Goal: Transaction & Acquisition: Subscribe to service/newsletter

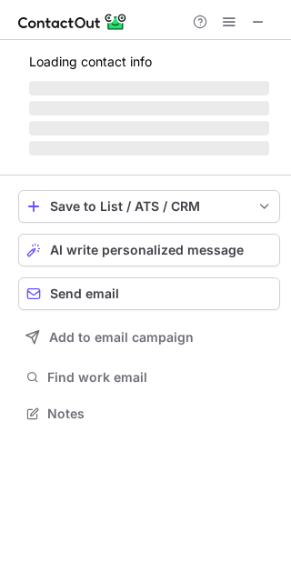
scroll to position [400, 291]
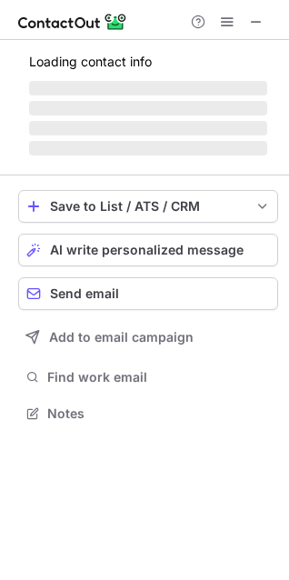
scroll to position [400, 289]
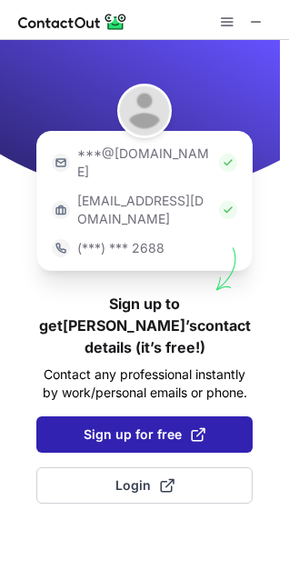
click at [137, 416] on button "Sign up for free" at bounding box center [144, 434] width 216 height 36
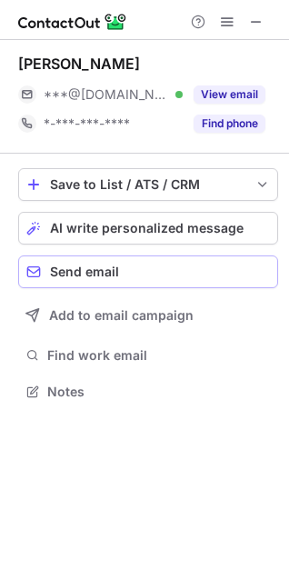
scroll to position [378, 289]
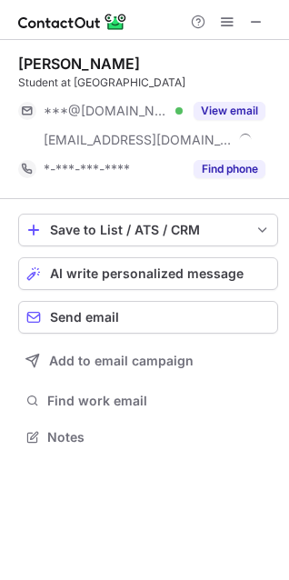
scroll to position [424, 289]
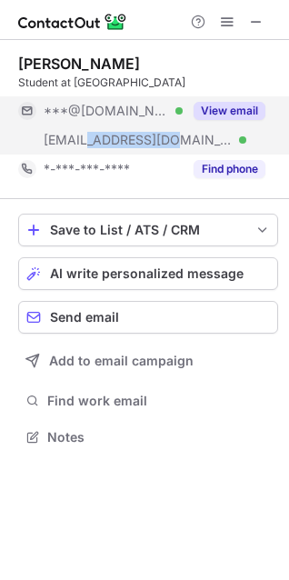
drag, startPoint x: 84, startPoint y: 144, endPoint x: 165, endPoint y: 140, distance: 81.9
click at [165, 140] on div "[EMAIL_ADDRESS][DOMAIN_NAME] Verified" at bounding box center [113, 140] width 139 height 16
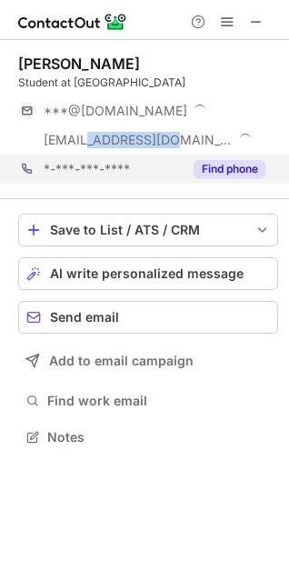
copy span "[DOMAIN_NAME]"
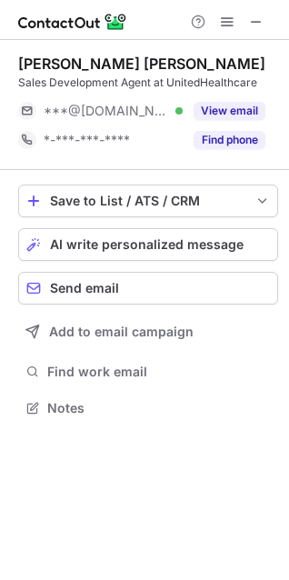
scroll to position [8, 8]
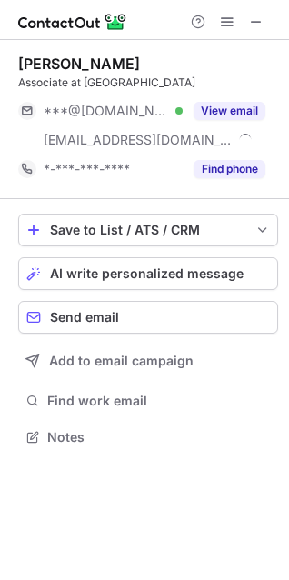
scroll to position [424, 289]
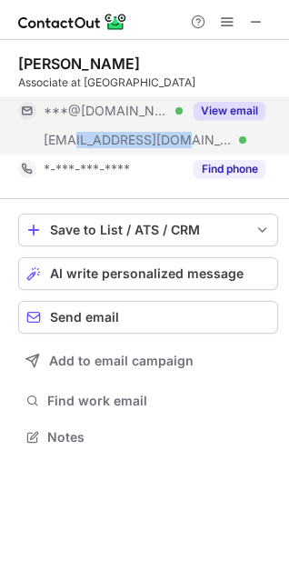
drag, startPoint x: 74, startPoint y: 137, endPoint x: 174, endPoint y: 144, distance: 100.2
click at [174, 144] on span "***@parthenon.ey.com" at bounding box center [138, 140] width 189 height 16
copy span "parthenon.ey.co"
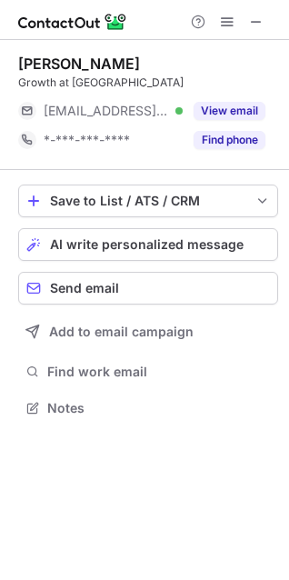
scroll to position [8, 8]
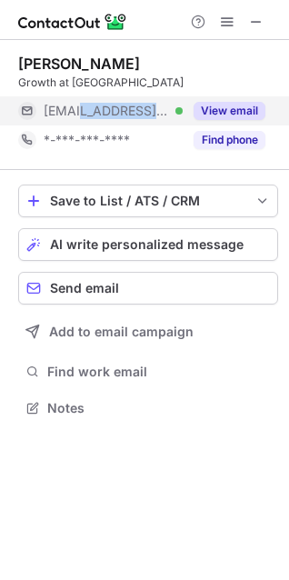
drag, startPoint x: 82, startPoint y: 118, endPoint x: 148, endPoint y: 117, distance: 66.4
click at [148, 117] on div "[EMAIL_ADDRESS][DOMAIN_NAME] Verified" at bounding box center [113, 111] width 139 height 16
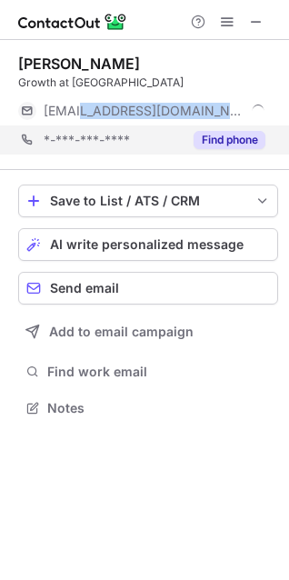
copy span "[DOMAIN_NAME]"
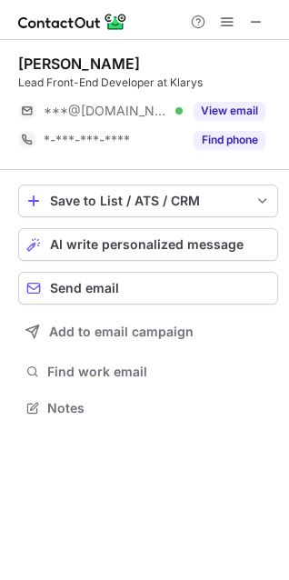
scroll to position [8, 8]
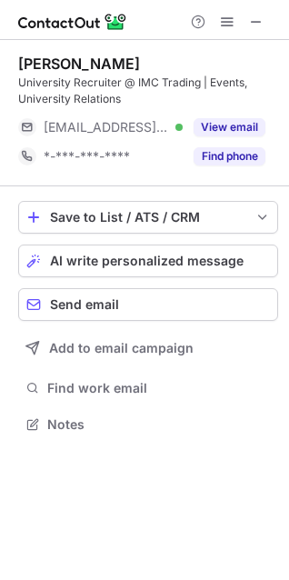
scroll to position [411, 289]
click at [267, 61] on div "Anne Olmstead" at bounding box center [148, 64] width 260 height 18
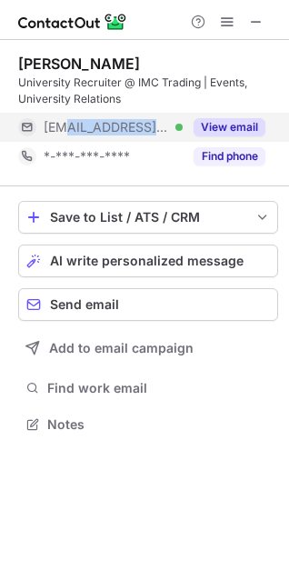
drag, startPoint x: 72, startPoint y: 132, endPoint x: 153, endPoint y: 131, distance: 80.9
click at [153, 131] on div "***@imc.com Verified" at bounding box center [113, 127] width 139 height 16
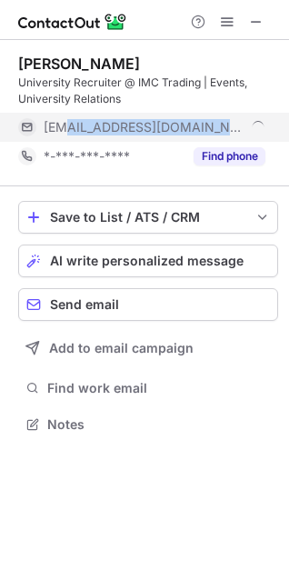
copy span "@imc.com"
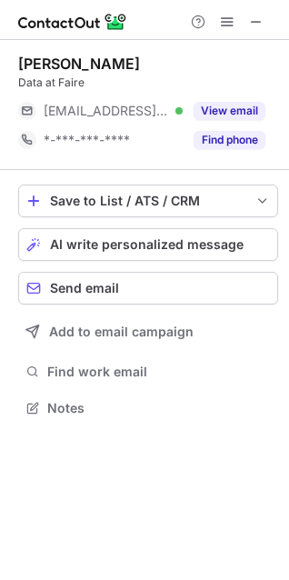
scroll to position [8, 8]
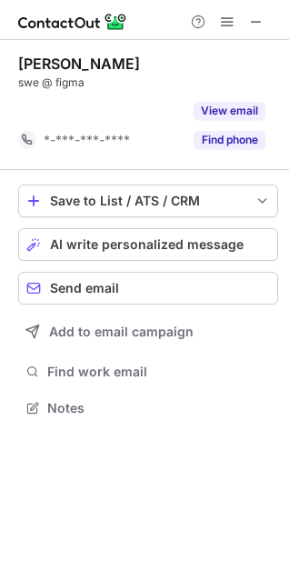
scroll to position [365, 289]
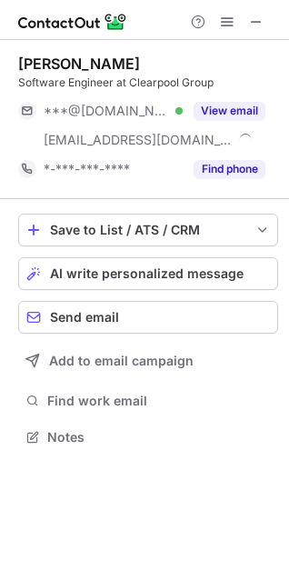
scroll to position [424, 289]
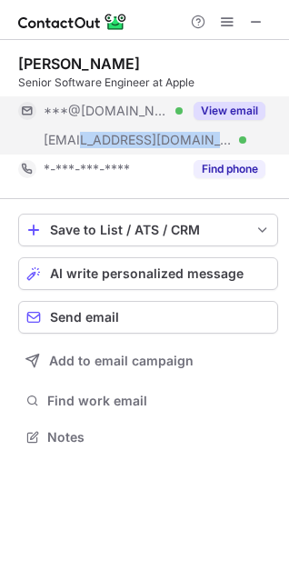
drag, startPoint x: 84, startPoint y: 140, endPoint x: 145, endPoint y: 133, distance: 62.2
click at [145, 133] on div "***@apple.com Verified" at bounding box center [113, 140] width 139 height 16
copy span "pple.com"
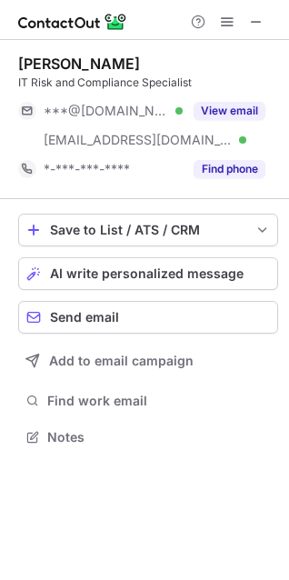
scroll to position [424, 289]
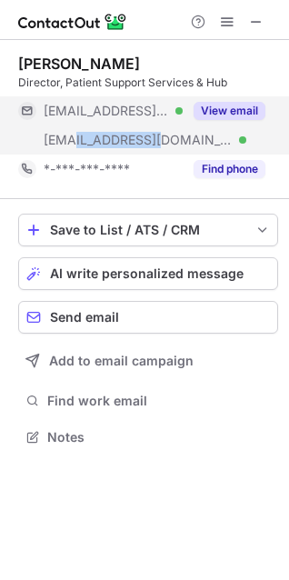
drag, startPoint x: 74, startPoint y: 148, endPoint x: 163, endPoint y: 147, distance: 89.1
click at [163, 147] on div "***@sunovion.com Verified" at bounding box center [100, 139] width 165 height 29
copy span "sunovion.com"
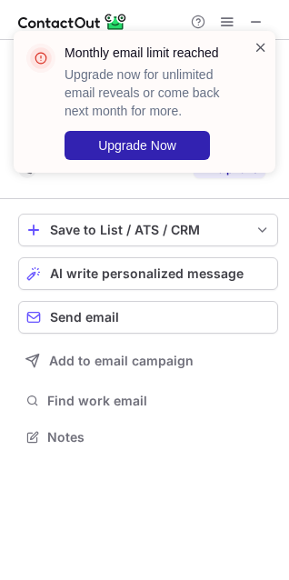
click at [262, 46] on span at bounding box center [261, 47] width 15 height 18
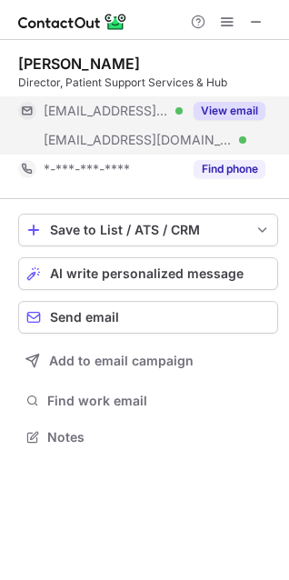
drag, startPoint x: 87, startPoint y: 108, endPoint x: 134, endPoint y: 106, distance: 46.4
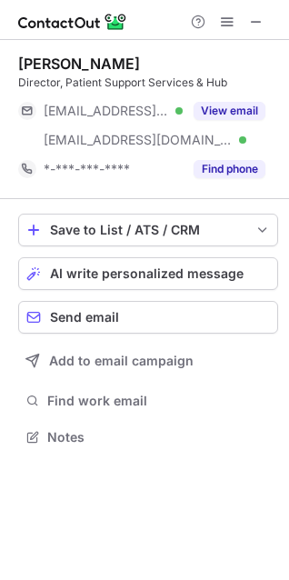
click at [52, 76] on div "Director, Patient Support Services & Hub" at bounding box center [148, 83] width 260 height 16
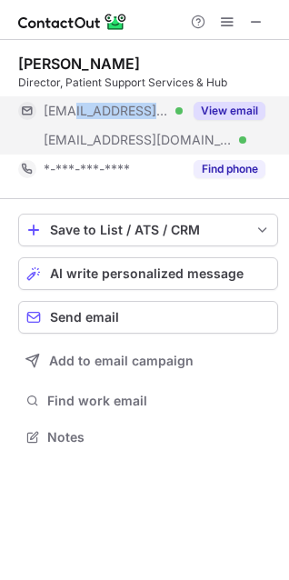
drag, startPoint x: 72, startPoint y: 106, endPoint x: 151, endPoint y: 106, distance: 79.1
click at [151, 106] on div "***@serono.com Verified" at bounding box center [113, 111] width 139 height 16
copy span "serono.com"
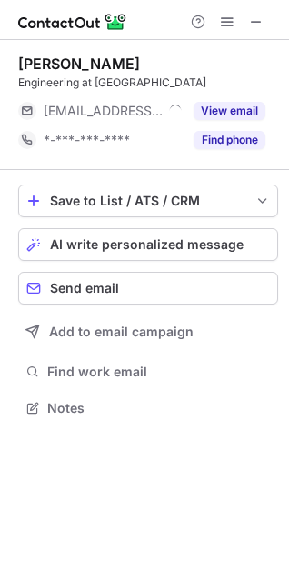
scroll to position [8, 8]
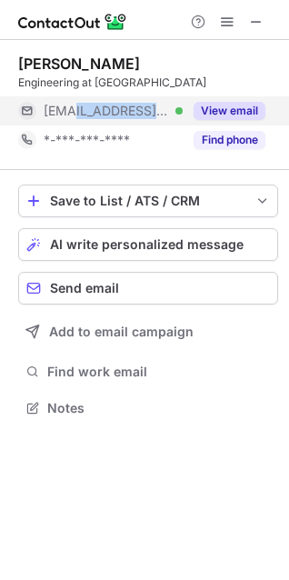
drag, startPoint x: 95, startPoint y: 111, endPoint x: 154, endPoint y: 113, distance: 58.2
click at [154, 113] on div "***@carta.com Verified" at bounding box center [113, 111] width 139 height 16
copy span "carta.com"
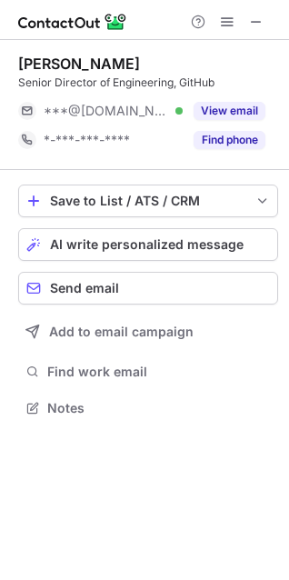
scroll to position [8, 8]
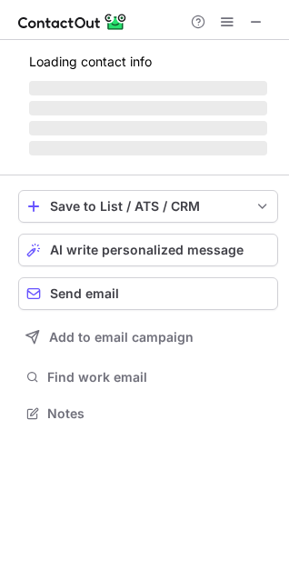
scroll to position [453, 289]
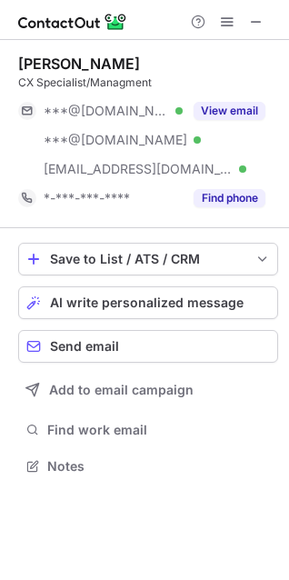
click at [268, 83] on div "CX Specialist/Managment" at bounding box center [148, 83] width 260 height 16
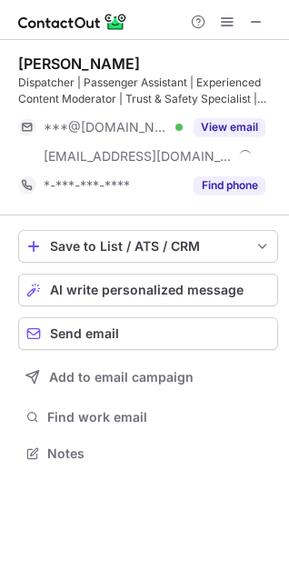
scroll to position [440, 289]
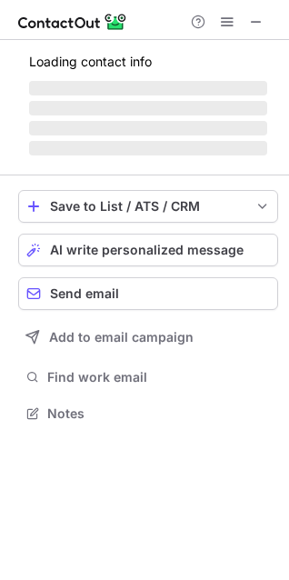
scroll to position [424, 289]
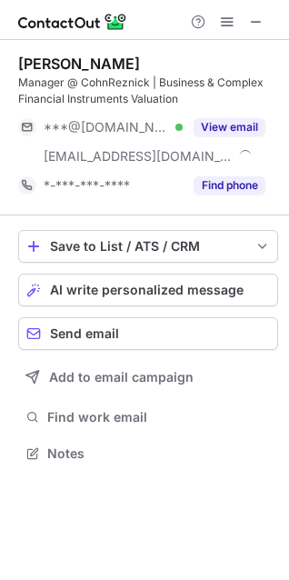
scroll to position [440, 289]
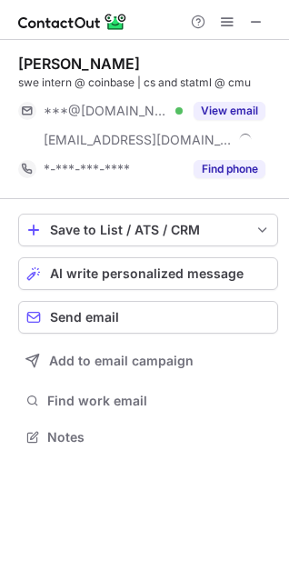
scroll to position [424, 289]
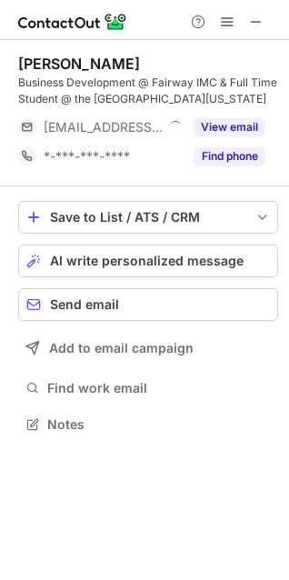
scroll to position [411, 289]
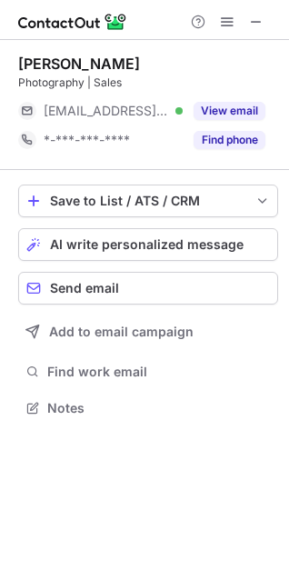
scroll to position [395, 289]
click at [271, 36] on div at bounding box center [144, 20] width 289 height 40
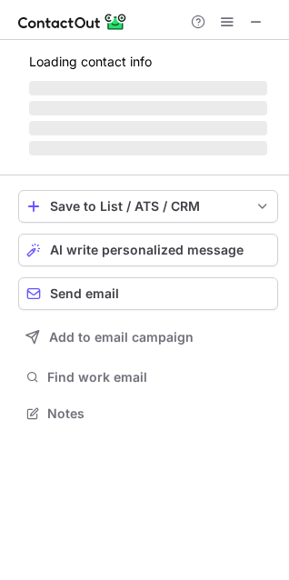
scroll to position [8, 8]
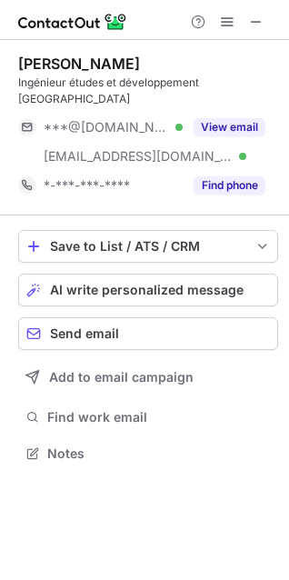
scroll to position [424, 289]
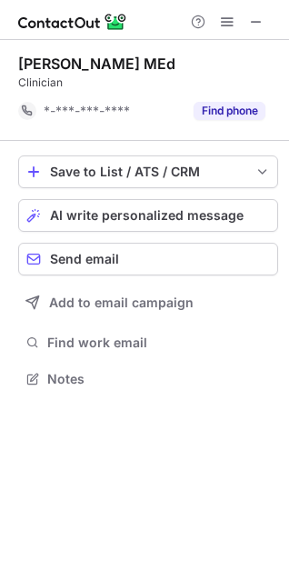
scroll to position [365, 289]
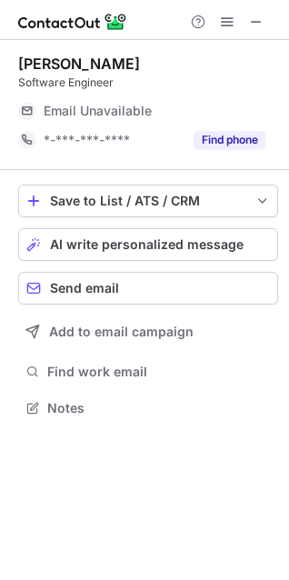
scroll to position [395, 289]
click at [265, 239] on div "AI write personalized message" at bounding box center [160, 244] width 220 height 15
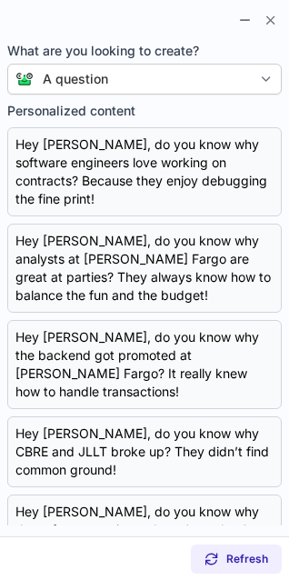
scroll to position [365, 289]
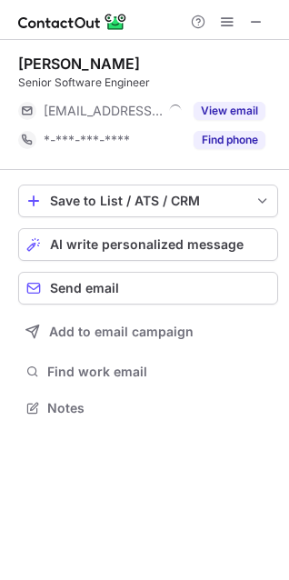
scroll to position [8, 8]
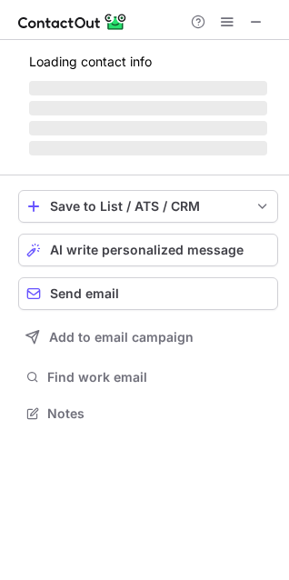
scroll to position [440, 289]
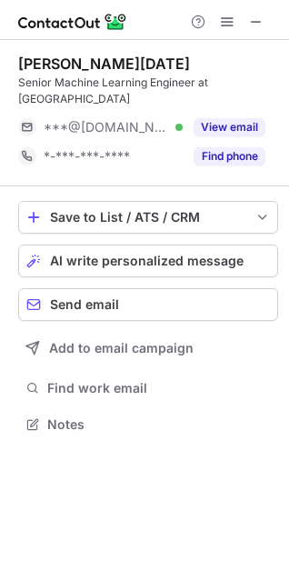
scroll to position [8, 8]
click at [249, 253] on button "AI write personalized message" at bounding box center [148, 261] width 260 height 33
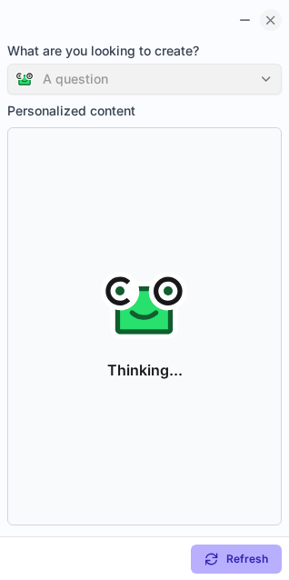
click at [268, 20] on span at bounding box center [271, 20] width 15 height 15
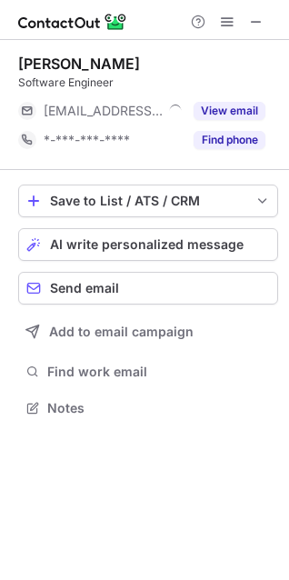
scroll to position [8, 8]
click at [257, 262] on div "Save to List / ATS / CRM List Select Lever Connect Greenhouse Connect Salesforc…" at bounding box center [148, 302] width 260 height 265
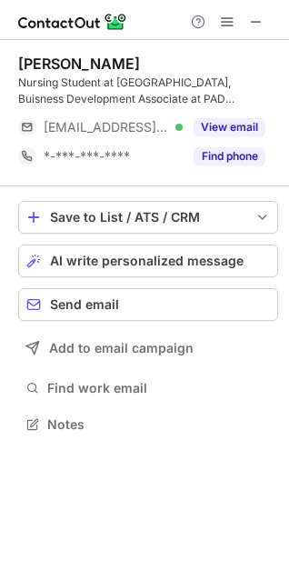
scroll to position [411, 289]
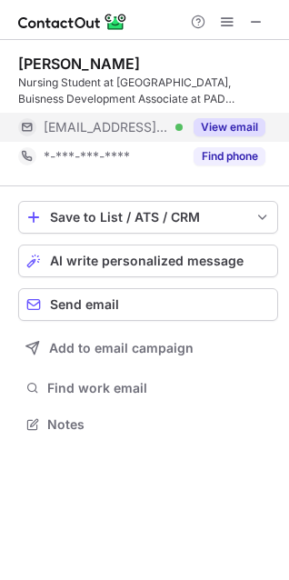
drag, startPoint x: 79, startPoint y: 131, endPoint x: 155, endPoint y: 122, distance: 76.0
click at [155, 121] on span "***@padspcs.com" at bounding box center [106, 127] width 125 height 16
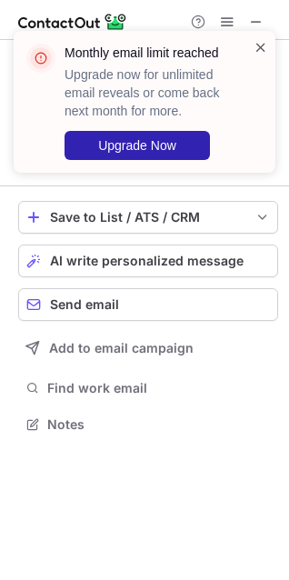
click at [258, 47] on span at bounding box center [261, 47] width 15 height 18
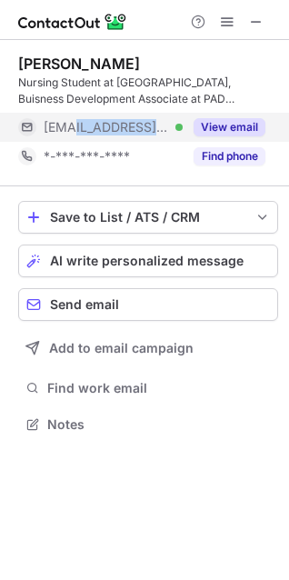
drag, startPoint x: 76, startPoint y: 130, endPoint x: 157, endPoint y: 130, distance: 80.9
click at [157, 130] on div "***@padspcs.com Verified" at bounding box center [113, 127] width 139 height 16
copy span "padspcs.com"
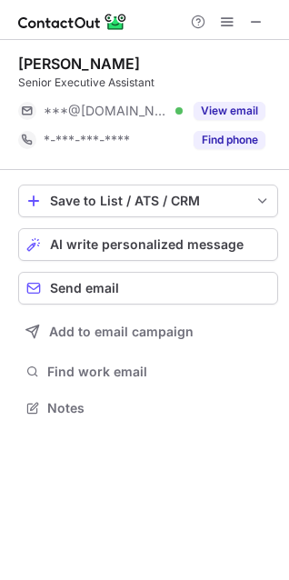
scroll to position [8, 8]
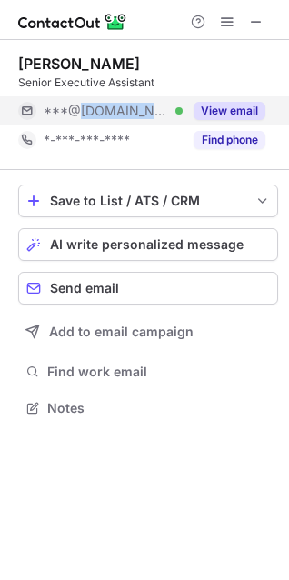
drag, startPoint x: 83, startPoint y: 120, endPoint x: 150, endPoint y: 119, distance: 67.3
click at [150, 119] on div "***@msn.com Verified" at bounding box center [100, 110] width 165 height 29
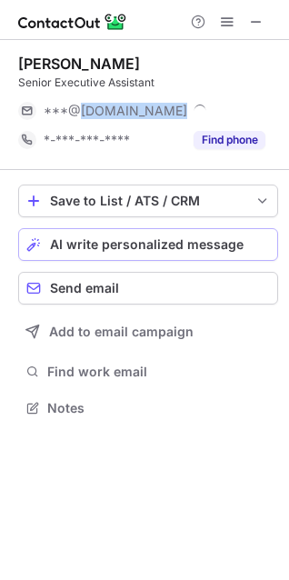
copy span "msn.com"
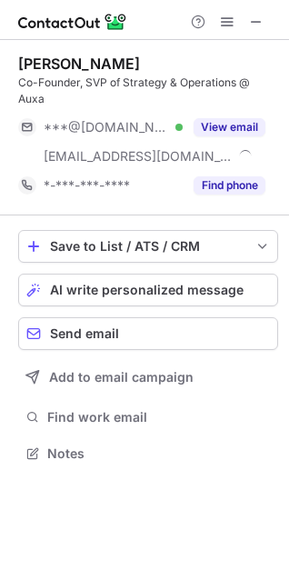
scroll to position [440, 289]
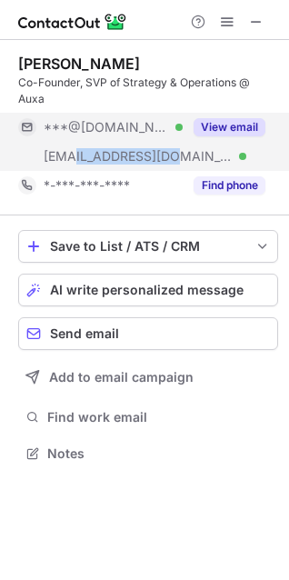
drag, startPoint x: 78, startPoint y: 158, endPoint x: 168, endPoint y: 161, distance: 90.0
click at [168, 161] on span "[EMAIL_ADDRESS][DOMAIN_NAME]" at bounding box center [138, 156] width 189 height 16
copy span "[DOMAIN_NAME]"
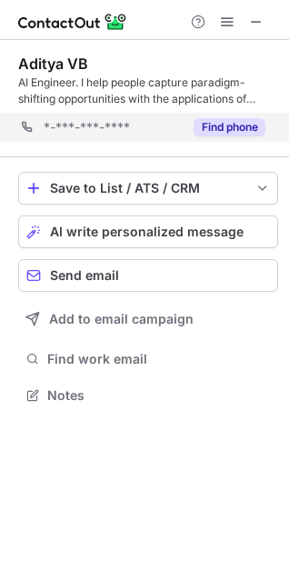
scroll to position [382, 289]
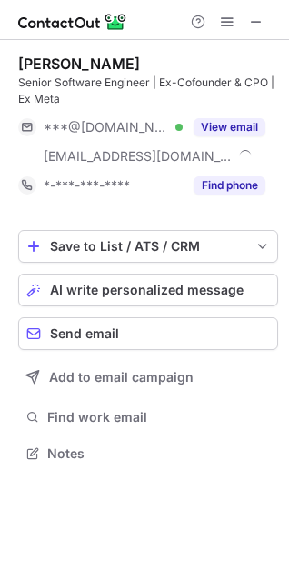
scroll to position [440, 289]
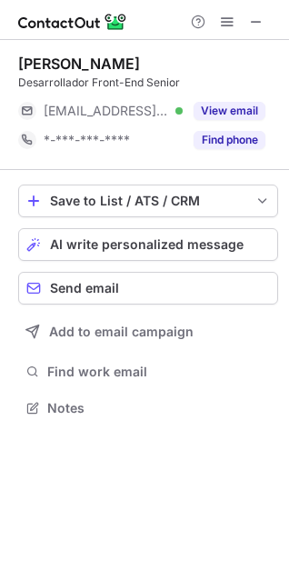
scroll to position [395, 289]
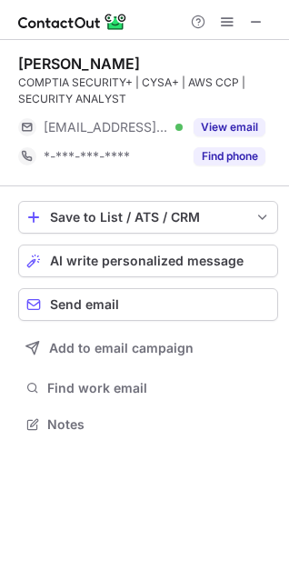
scroll to position [411, 289]
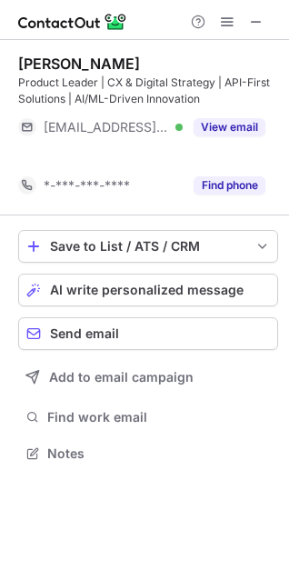
scroll to position [411, 289]
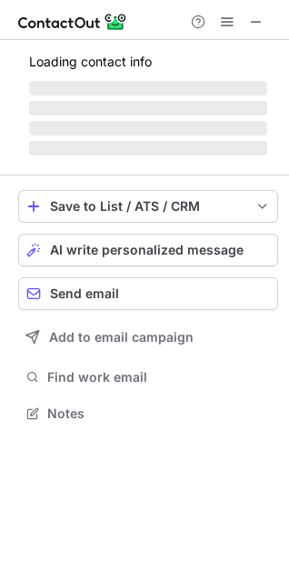
scroll to position [411, 289]
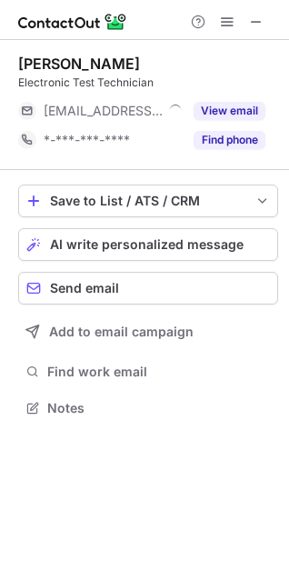
scroll to position [8, 8]
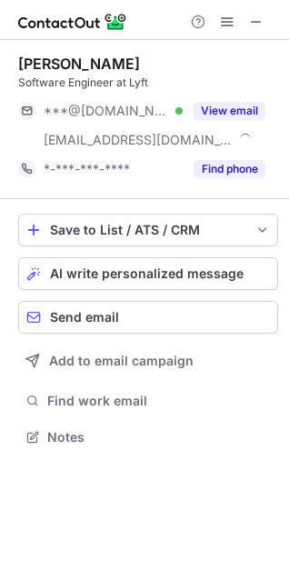
scroll to position [424, 289]
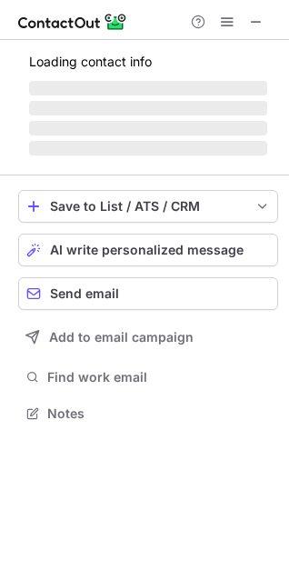
scroll to position [424, 289]
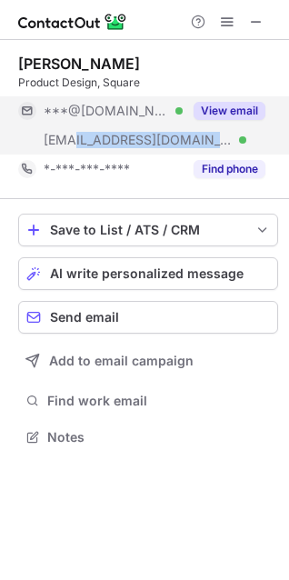
drag, startPoint x: 88, startPoint y: 143, endPoint x: 140, endPoint y: 146, distance: 51.9
click at [140, 146] on div "***@block.xyz Verified" at bounding box center [113, 140] width 139 height 16
copy span "block.xyz"
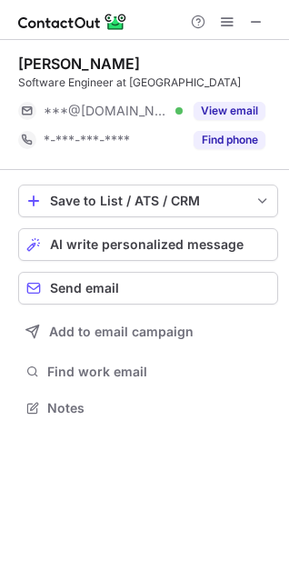
scroll to position [395, 289]
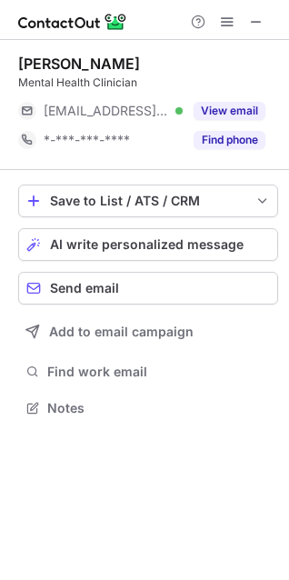
scroll to position [8, 8]
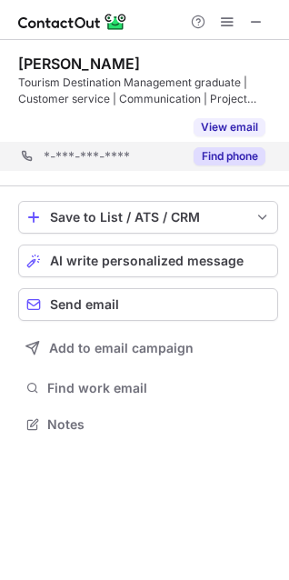
scroll to position [382, 289]
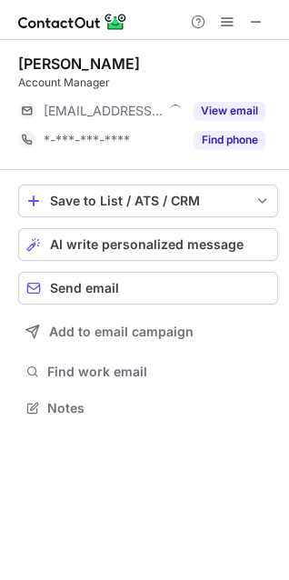
scroll to position [8, 8]
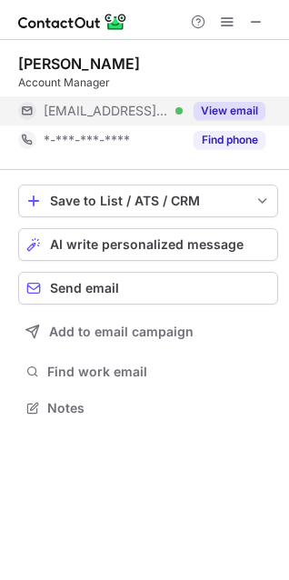
drag, startPoint x: 80, startPoint y: 118, endPoint x: 182, endPoint y: 114, distance: 101.9
click at [182, 114] on div "***@metrohomeproducts.com Verified View email" at bounding box center [141, 110] width 247 height 29
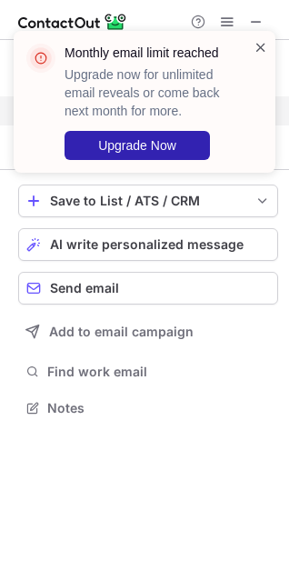
click at [259, 45] on span at bounding box center [261, 47] width 15 height 18
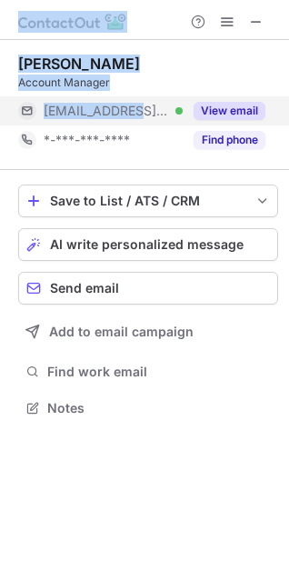
drag, startPoint x: 67, startPoint y: 113, endPoint x: 145, endPoint y: 114, distance: 78.2
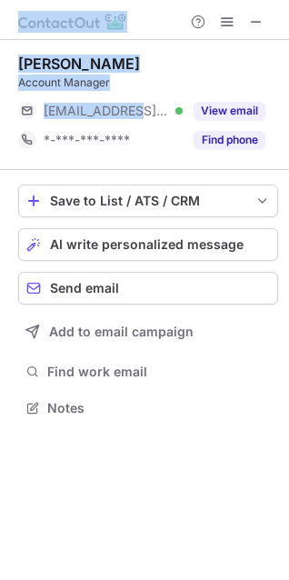
click at [69, 75] on div "Account Manager" at bounding box center [148, 83] width 260 height 16
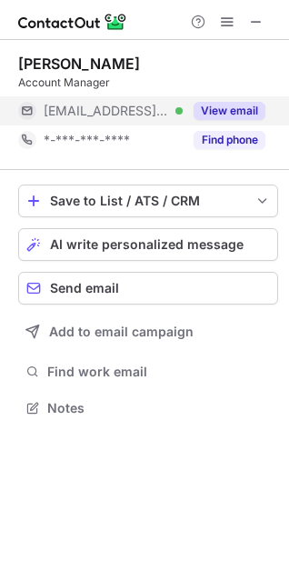
drag, startPoint x: 77, startPoint y: 106, endPoint x: 142, endPoint y: 108, distance: 64.6
click at [142, 108] on span "***@metrohomeproducts.com" at bounding box center [106, 111] width 125 height 16
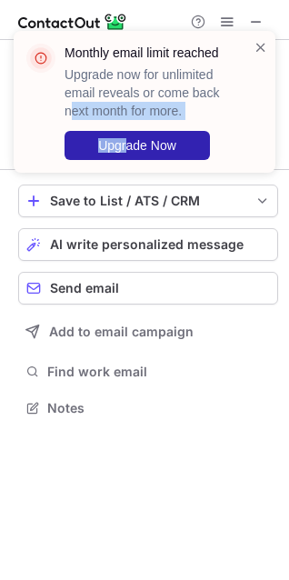
drag, startPoint x: 68, startPoint y: 114, endPoint x: 127, endPoint y: 114, distance: 59.1
click at [127, 114] on div "Monthly email limit reached Upgrade now for unlimited email reveals or come bac…" at bounding box center [144, 290] width 289 height 580
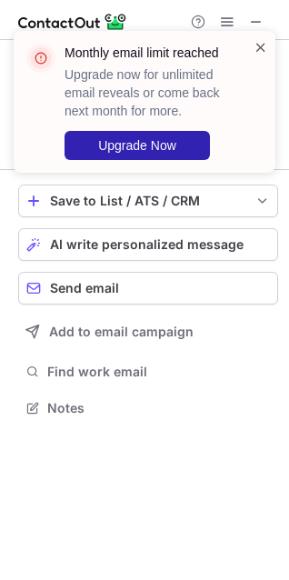
click at [258, 53] on span at bounding box center [261, 47] width 15 height 18
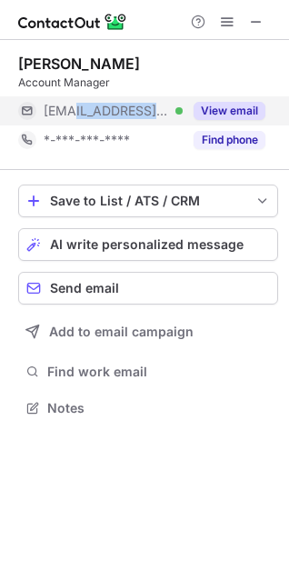
drag, startPoint x: 91, startPoint y: 114, endPoint x: 147, endPoint y: 115, distance: 56.4
copy span "metrohomepro"
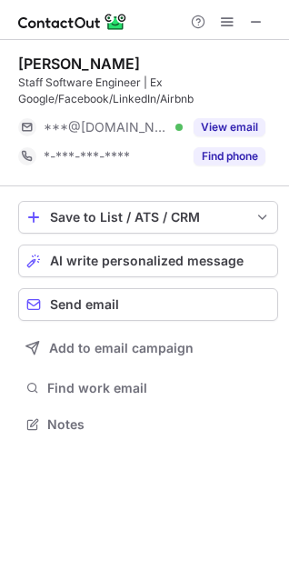
scroll to position [411, 289]
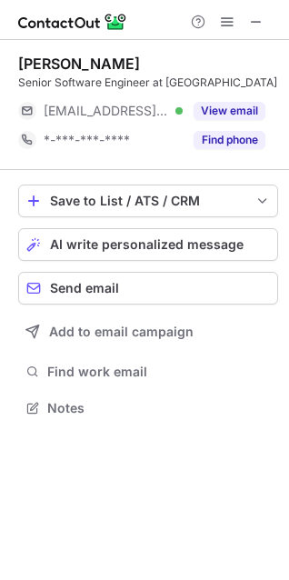
scroll to position [8, 8]
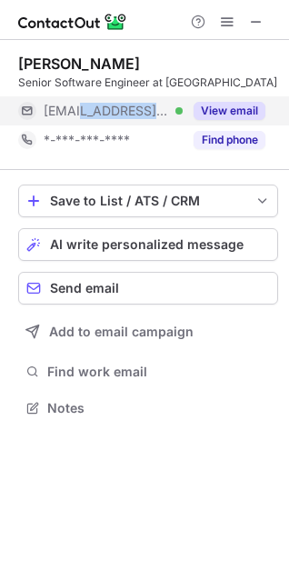
drag, startPoint x: 84, startPoint y: 114, endPoint x: 184, endPoint y: 114, distance: 100.0
click at [184, 114] on div "[EMAIL_ADDRESS][DOMAIN_NAME] Verified View email" at bounding box center [141, 110] width 247 height 29
copy div "[DOMAIN_NAME] Verified"
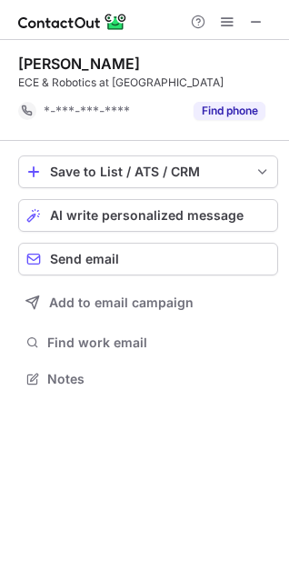
scroll to position [365, 289]
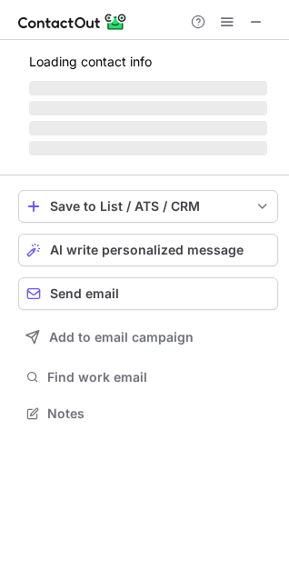
scroll to position [411, 289]
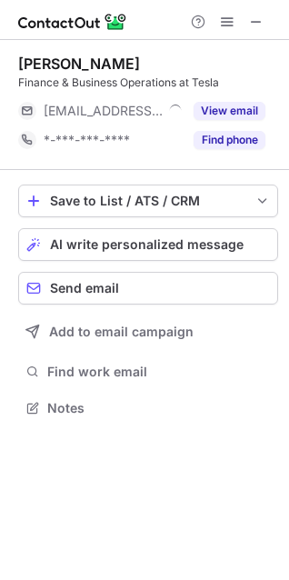
scroll to position [8, 8]
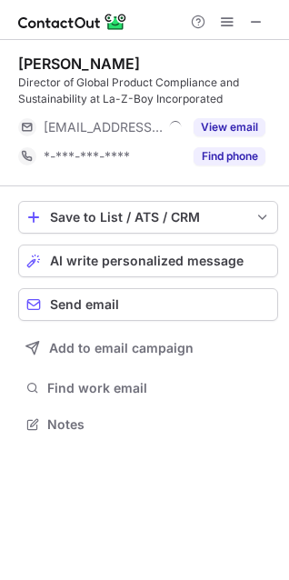
scroll to position [411, 289]
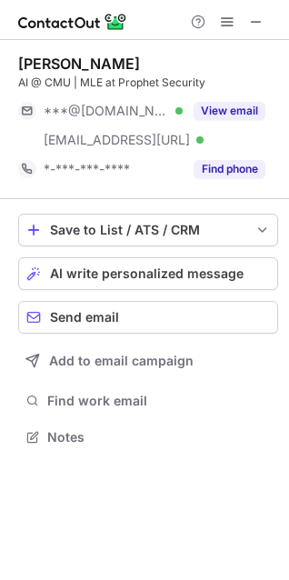
scroll to position [424, 289]
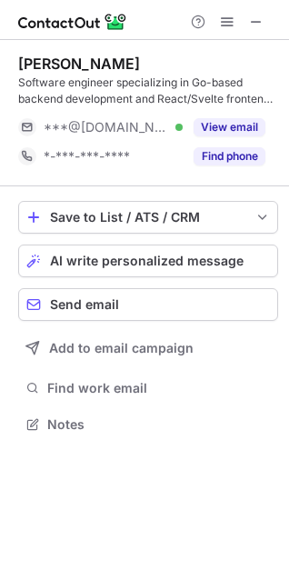
scroll to position [411, 289]
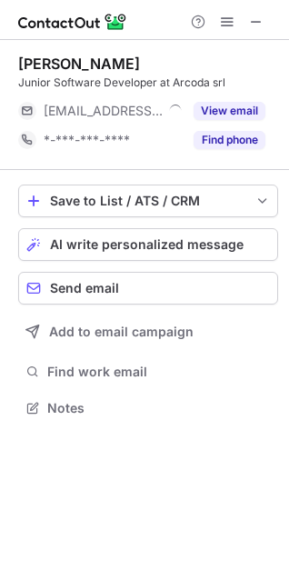
scroll to position [8, 8]
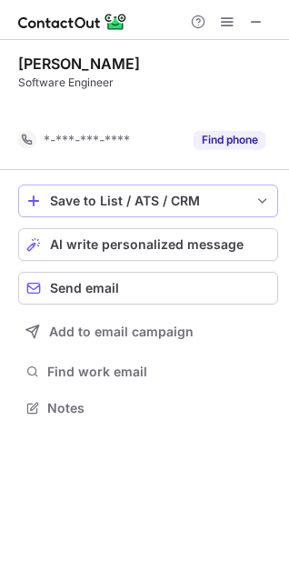
scroll to position [365, 289]
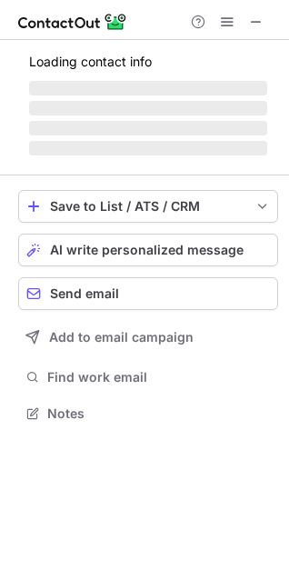
scroll to position [411, 289]
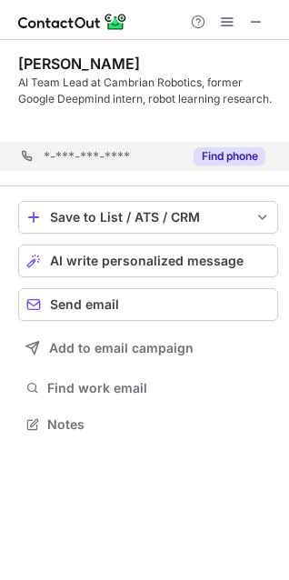
scroll to position [382, 289]
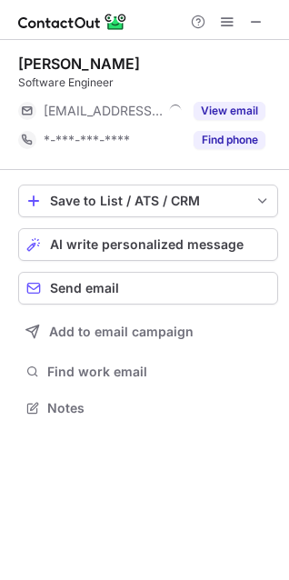
scroll to position [8, 8]
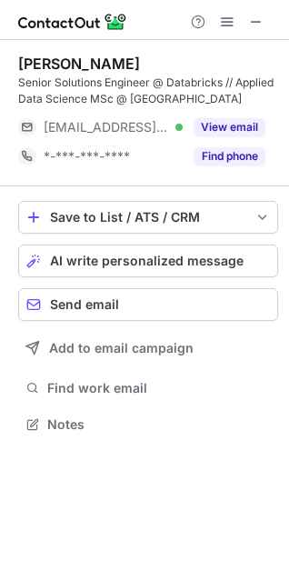
scroll to position [411, 289]
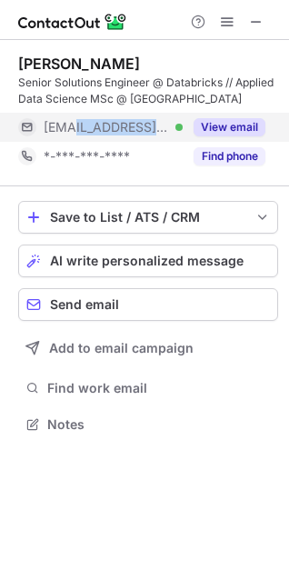
drag, startPoint x: 101, startPoint y: 135, endPoint x: 180, endPoint y: 132, distance: 79.1
click at [180, 132] on div "[EMAIL_ADDRESS][DOMAIN_NAME] Verified" at bounding box center [100, 127] width 165 height 29
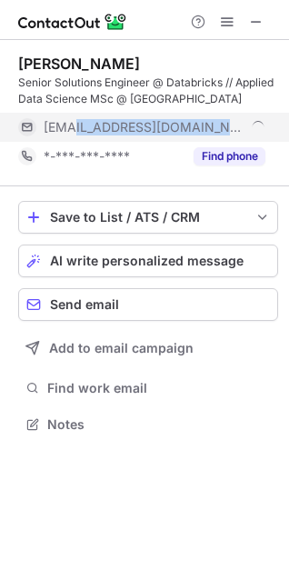
copy span "[DOMAIN_NAME]"
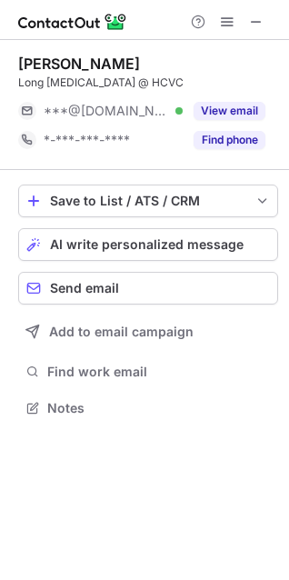
scroll to position [395, 289]
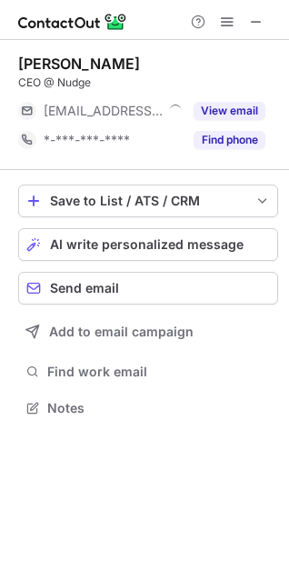
scroll to position [8, 8]
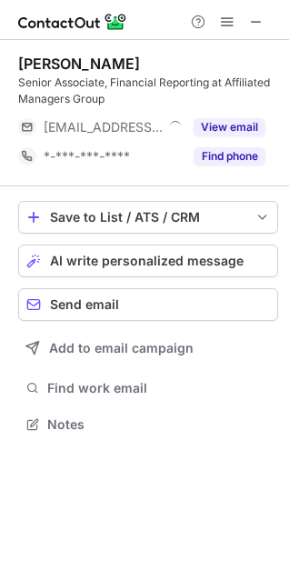
scroll to position [411, 289]
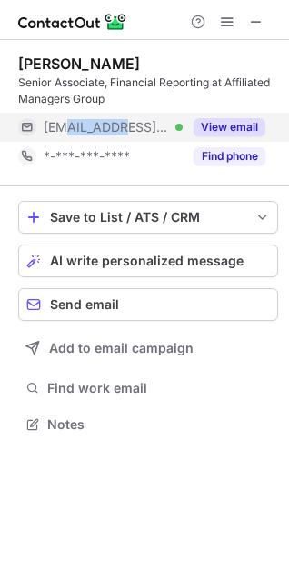
drag, startPoint x: 65, startPoint y: 125, endPoint x: 131, endPoint y: 125, distance: 65.4
click at [131, 125] on div "***@amg.com Verified" at bounding box center [113, 127] width 139 height 16
copy span "@amg.com"
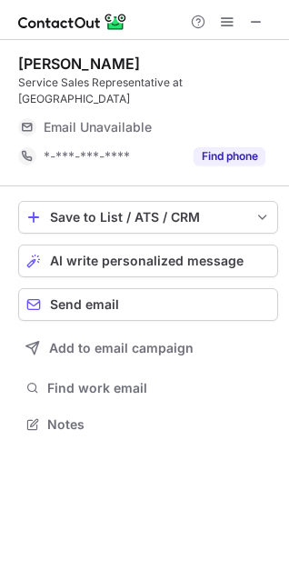
scroll to position [8, 8]
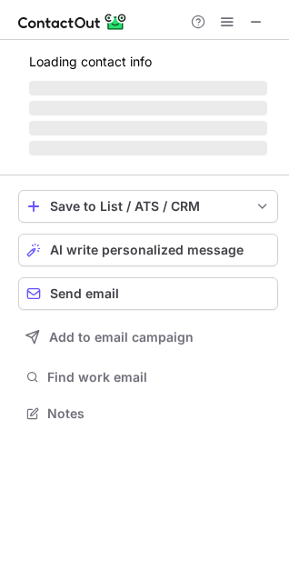
scroll to position [8, 8]
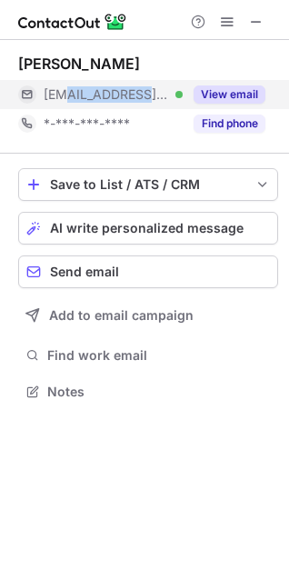
drag, startPoint x: 66, startPoint y: 102, endPoint x: 139, endPoint y: 100, distance: 72.7
click at [139, 100] on span "***@optiver.com" at bounding box center [106, 94] width 125 height 16
copy span "@optiver.co"
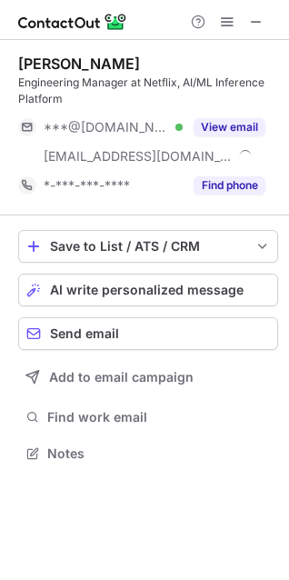
scroll to position [440, 289]
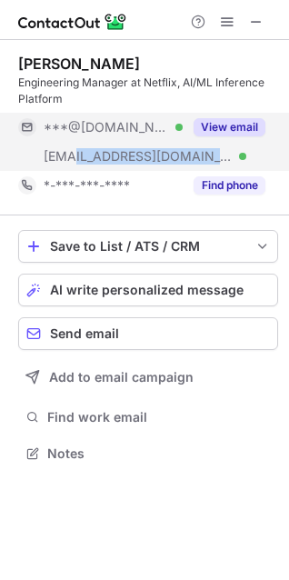
drag, startPoint x: 73, startPoint y: 156, endPoint x: 145, endPoint y: 157, distance: 71.8
click at [145, 157] on div "[EMAIL_ADDRESS][DOMAIN_NAME] Verified" at bounding box center [113, 156] width 139 height 16
copy span "[DOMAIN_NAME]"
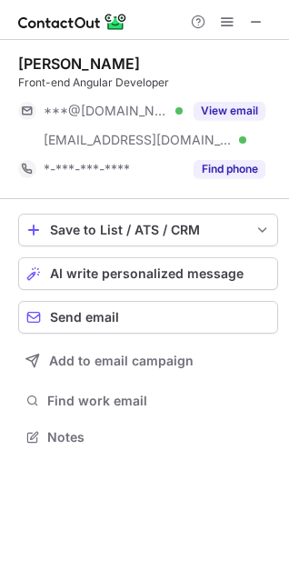
scroll to position [424, 289]
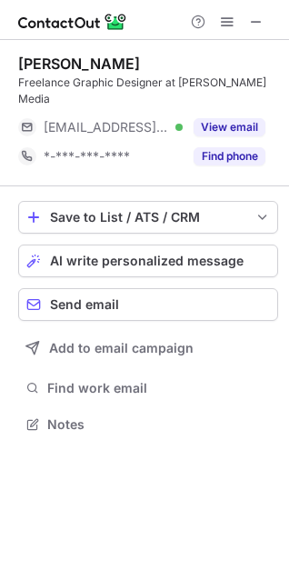
scroll to position [395, 289]
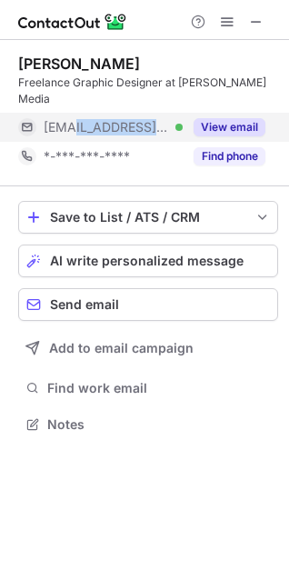
drag, startPoint x: 77, startPoint y: 115, endPoint x: 158, endPoint y: 109, distance: 81.2
click at [158, 119] on span "***@coherehealth.com" at bounding box center [106, 127] width 125 height 16
copy span "coherehealth."
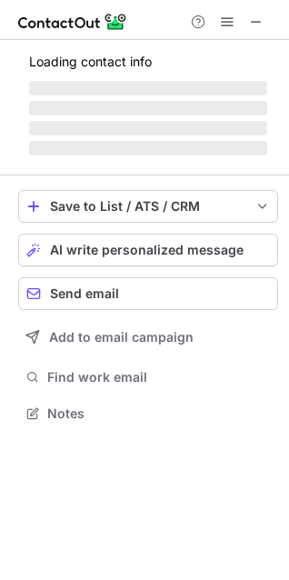
scroll to position [8, 8]
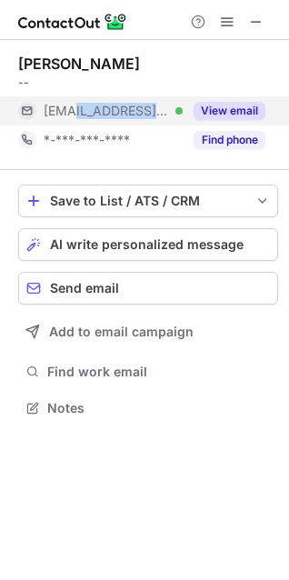
drag, startPoint x: 75, startPoint y: 117, endPoint x: 153, endPoint y: 111, distance: 78.4
click at [153, 111] on div "[EMAIL_ADDRESS][DOMAIN_NAME] Verified" at bounding box center [113, 111] width 139 height 16
copy span "[DOMAIN_NAME]"
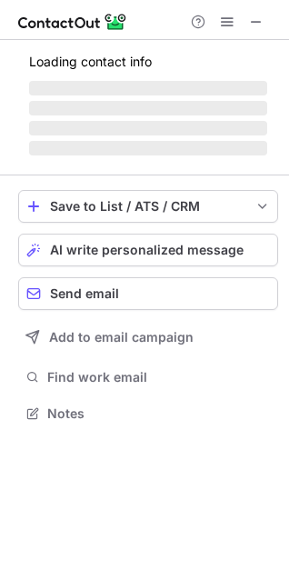
scroll to position [411, 289]
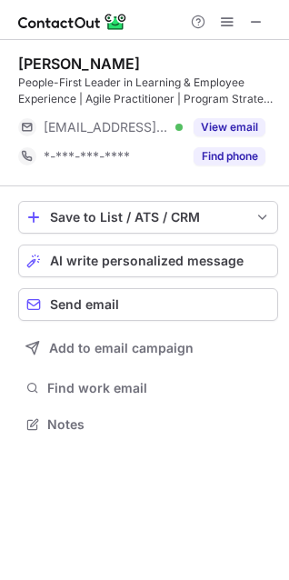
scroll to position [411, 289]
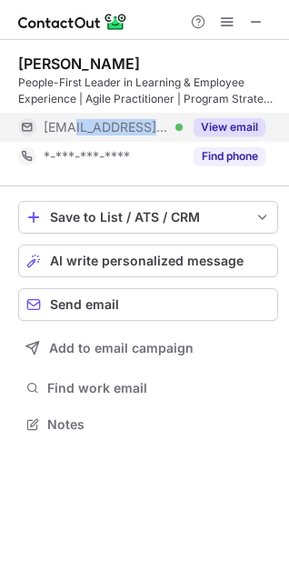
drag, startPoint x: 72, startPoint y: 125, endPoint x: 165, endPoint y: 129, distance: 92.8
click at [165, 129] on span "[EMAIL_ADDRESS][DOMAIN_NAME]" at bounding box center [106, 127] width 125 height 16
copy span "navyfederal.or"
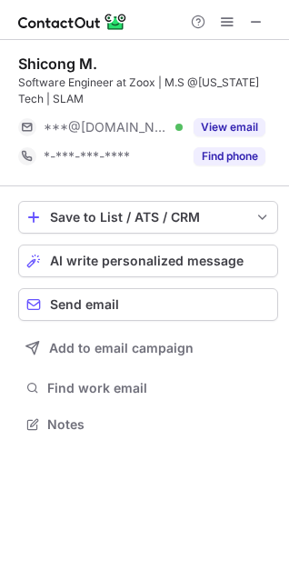
scroll to position [411, 289]
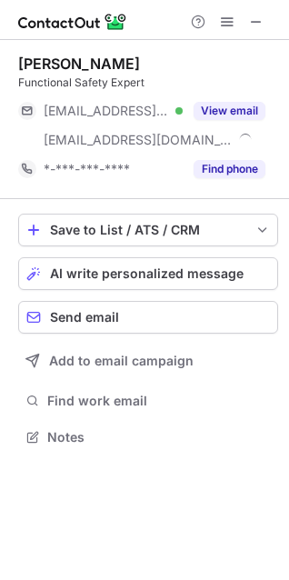
scroll to position [424, 289]
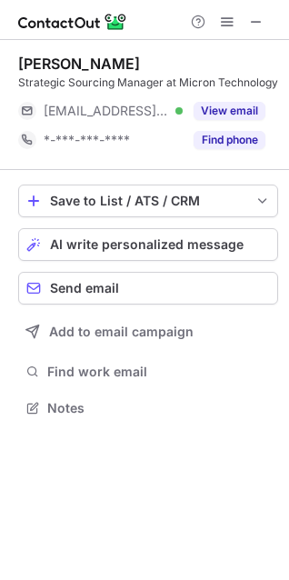
scroll to position [8, 8]
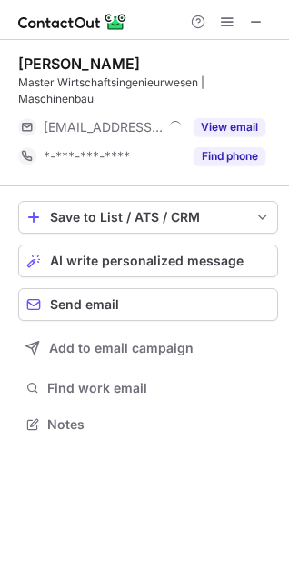
scroll to position [411, 289]
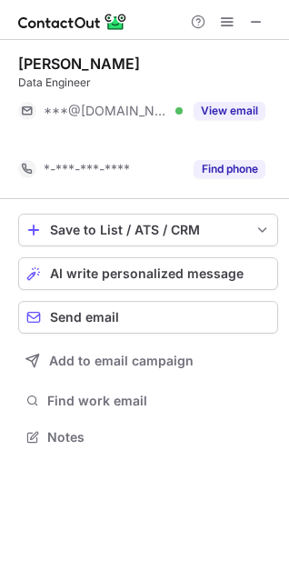
scroll to position [395, 289]
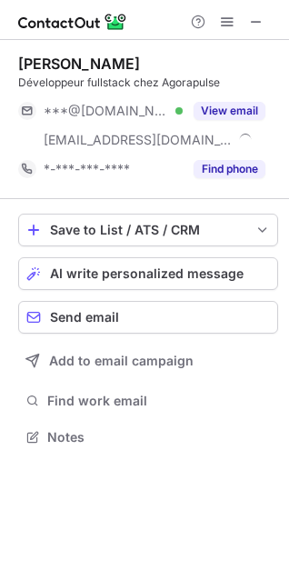
scroll to position [424, 289]
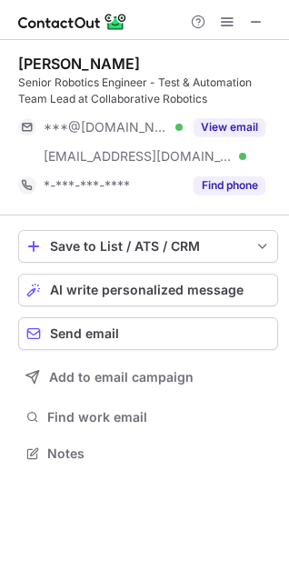
scroll to position [440, 289]
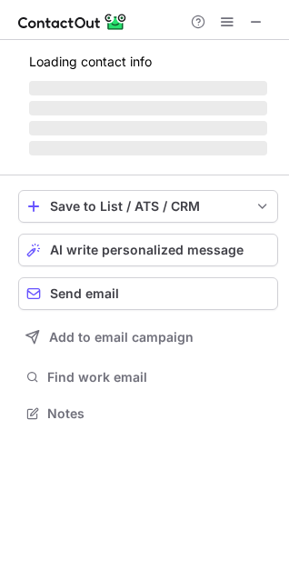
scroll to position [8, 8]
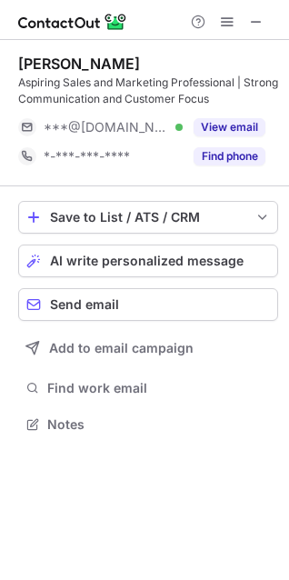
scroll to position [411, 289]
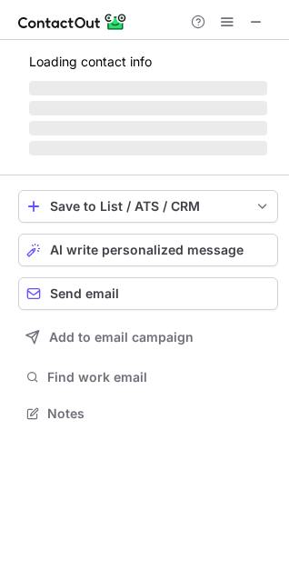
scroll to position [8, 8]
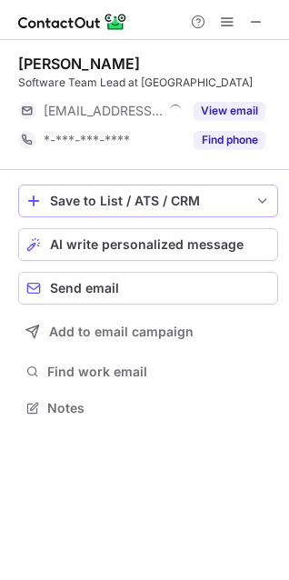
scroll to position [8, 8]
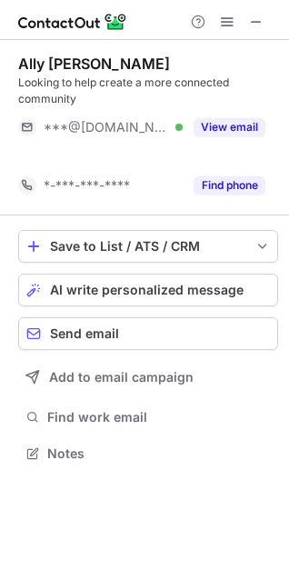
scroll to position [411, 289]
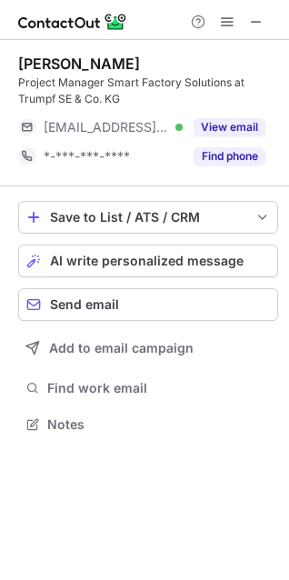
scroll to position [411, 289]
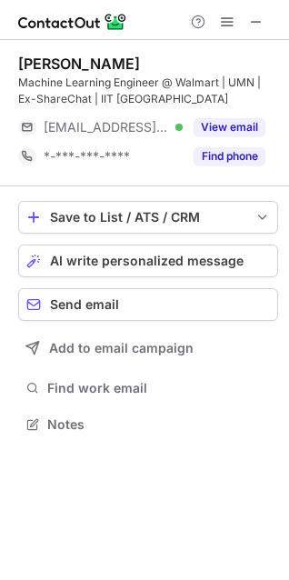
scroll to position [411, 289]
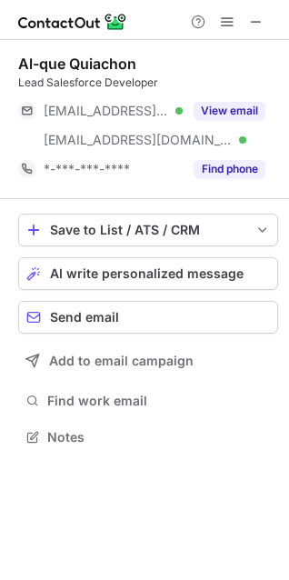
scroll to position [424, 289]
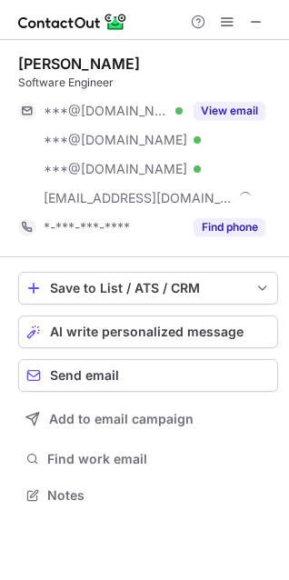
scroll to position [482, 289]
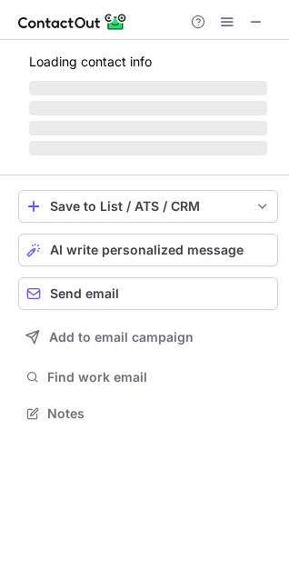
scroll to position [424, 289]
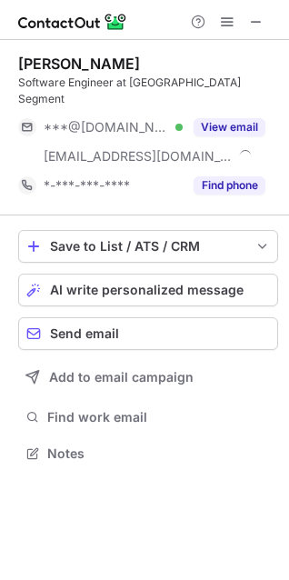
scroll to position [424, 289]
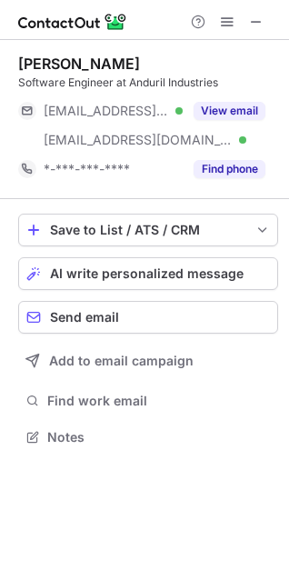
scroll to position [424, 289]
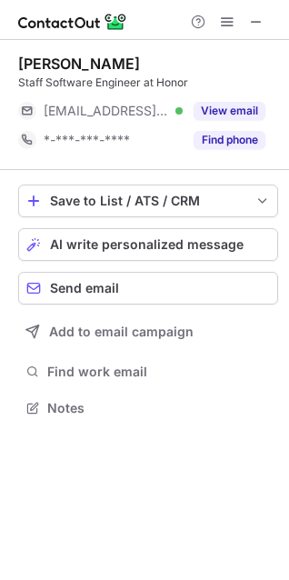
scroll to position [8, 8]
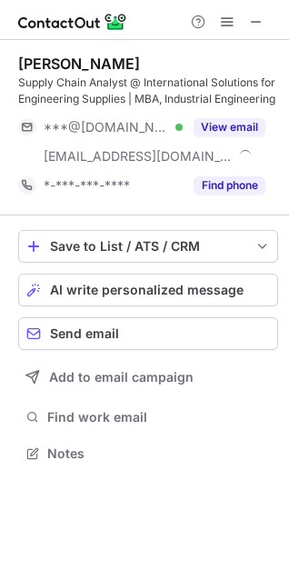
scroll to position [440, 289]
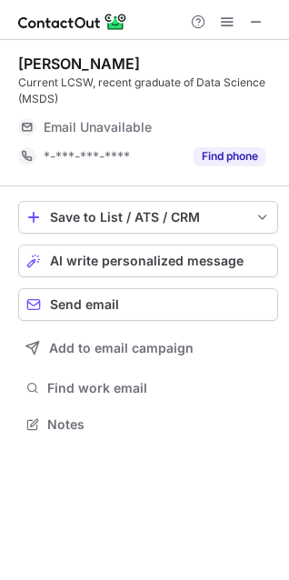
scroll to position [411, 289]
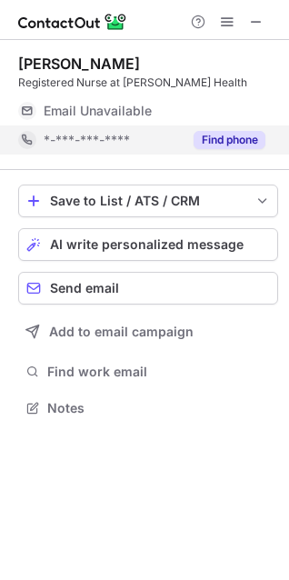
scroll to position [9, 8]
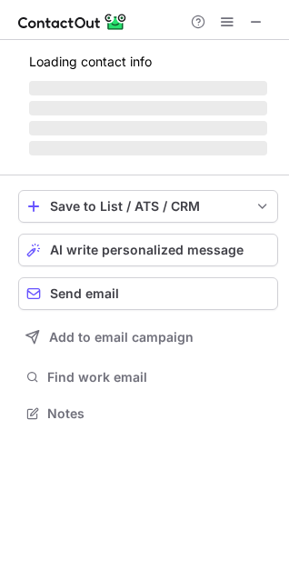
click at [265, 135] on span "‌ ‌ ‌ ‌" at bounding box center [148, 118] width 238 height 78
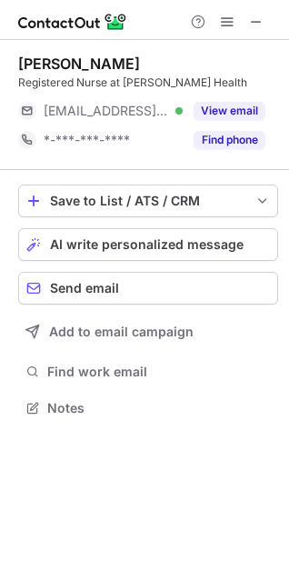
scroll to position [8, 8]
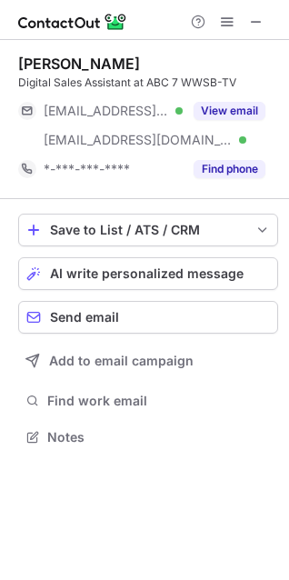
scroll to position [424, 289]
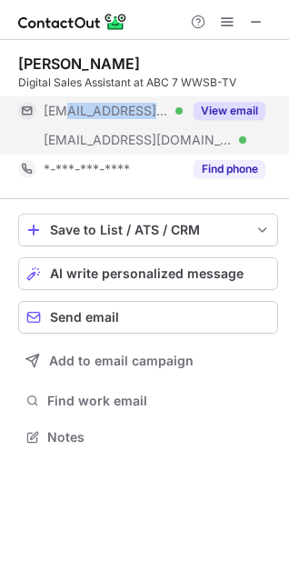
drag, startPoint x: 65, startPoint y: 113, endPoint x: 125, endPoint y: 110, distance: 61.0
click at [125, 110] on div "***@pitt.edu Verified" at bounding box center [113, 111] width 139 height 16
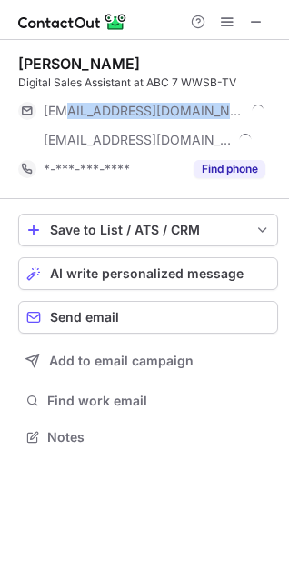
copy span "@pitt.edu"
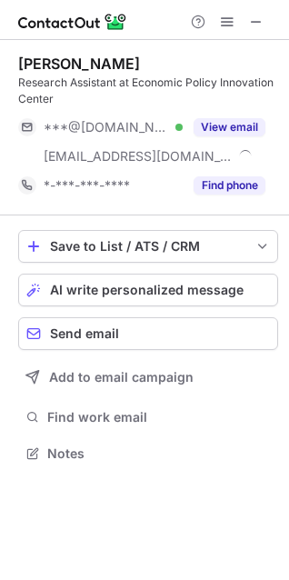
scroll to position [440, 289]
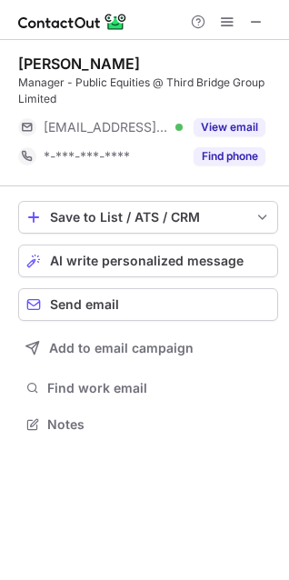
scroll to position [411, 289]
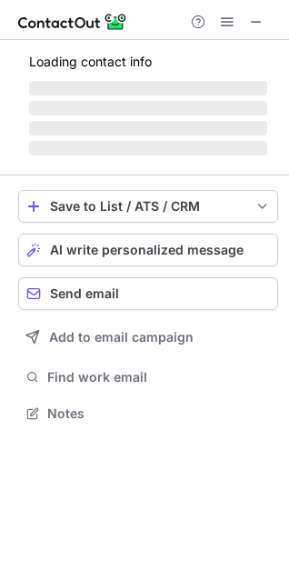
scroll to position [411, 289]
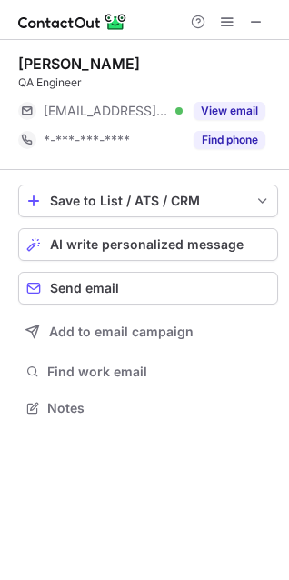
scroll to position [8, 8]
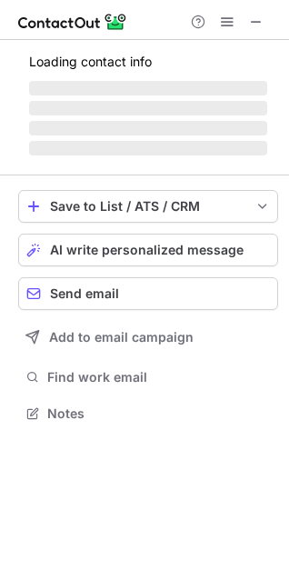
scroll to position [411, 289]
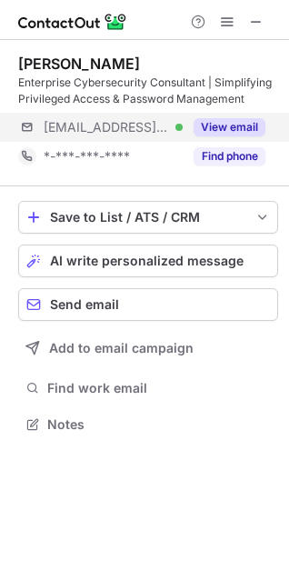
click at [274, 125] on div "[EMAIL_ADDRESS][DOMAIN_NAME] Verified View email" at bounding box center [148, 127] width 260 height 29
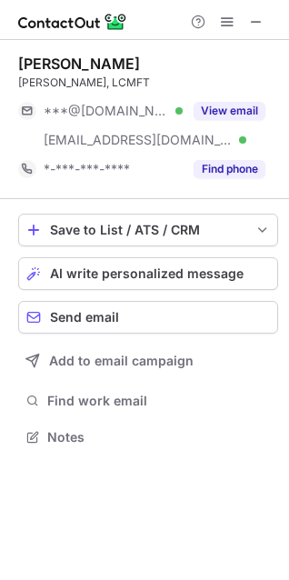
scroll to position [424, 289]
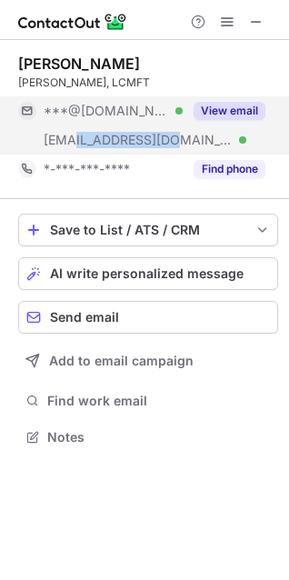
drag, startPoint x: 73, startPoint y: 147, endPoint x: 164, endPoint y: 145, distance: 90.9
click at [164, 145] on span "***@iccwichita.com" at bounding box center [138, 140] width 189 height 16
copy span "iccwichita.com"
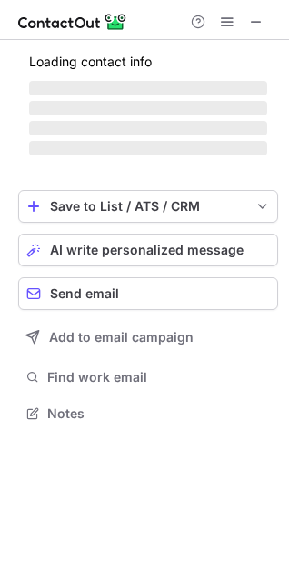
scroll to position [440, 289]
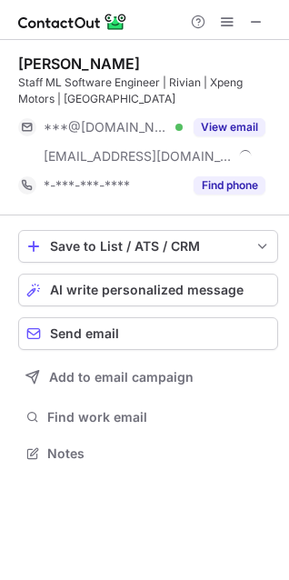
scroll to position [440, 289]
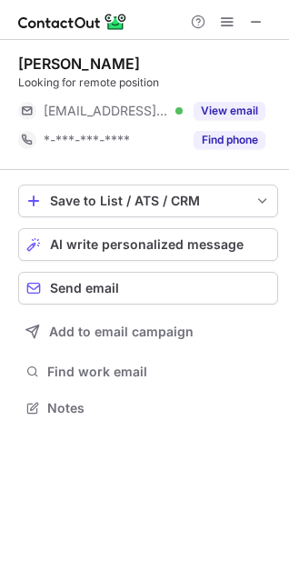
scroll to position [8, 8]
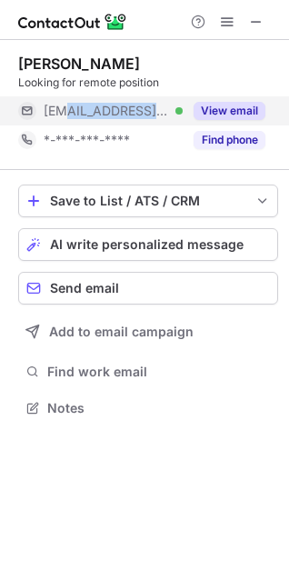
drag, startPoint x: 65, startPoint y: 115, endPoint x: 165, endPoint y: 115, distance: 100.0
click at [165, 115] on span "***@texashealth.org" at bounding box center [106, 111] width 125 height 16
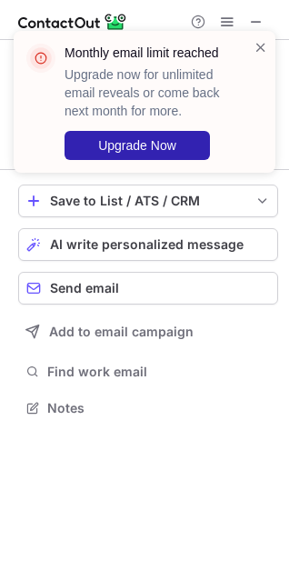
click at [268, 136] on div "Monthly email limit reached Upgrade now for unlimited email reveals or come bac…" at bounding box center [145, 102] width 262 height 142
click at [261, 45] on span at bounding box center [261, 47] width 15 height 18
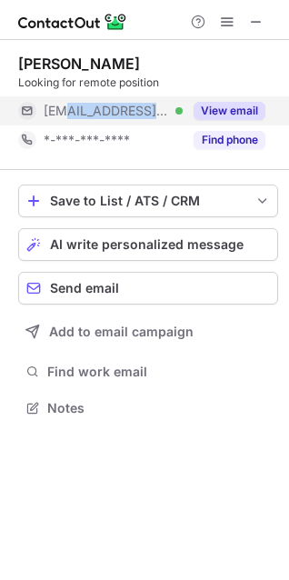
drag, startPoint x: 72, startPoint y: 115, endPoint x: 183, endPoint y: 113, distance: 110.9
click at [183, 113] on div "***@texashealth.org Verified View email" at bounding box center [141, 110] width 247 height 29
copy div "@texashealth.org Verified"
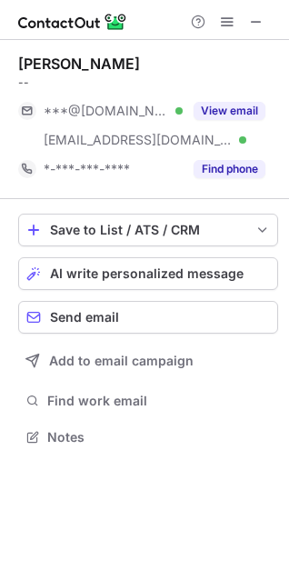
scroll to position [424, 289]
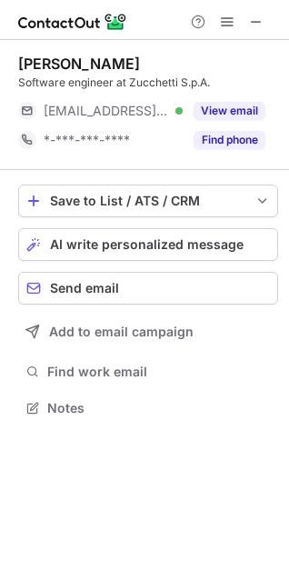
scroll to position [8, 8]
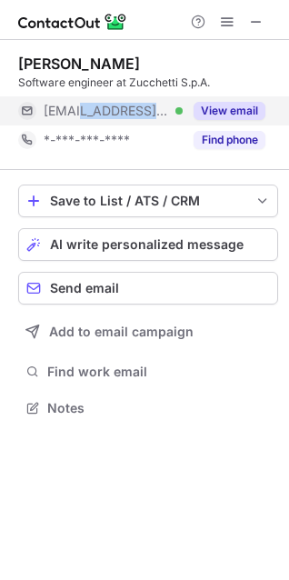
drag, startPoint x: 82, startPoint y: 114, endPoint x: 179, endPoint y: 114, distance: 97.3
click at [179, 114] on div "[EMAIL_ADDRESS][DOMAIN_NAME] Verified" at bounding box center [113, 111] width 139 height 16
copy span "[DOMAIN_NAME]"
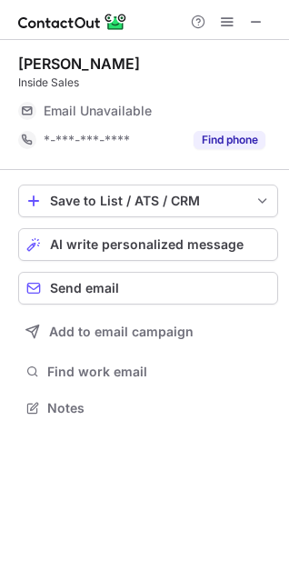
scroll to position [8, 8]
click at [263, 237] on div "AI write personalized message" at bounding box center [160, 244] width 220 height 15
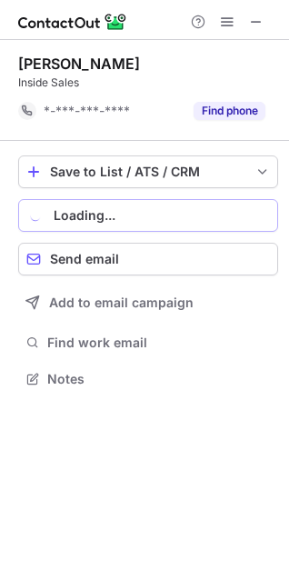
scroll to position [365, 289]
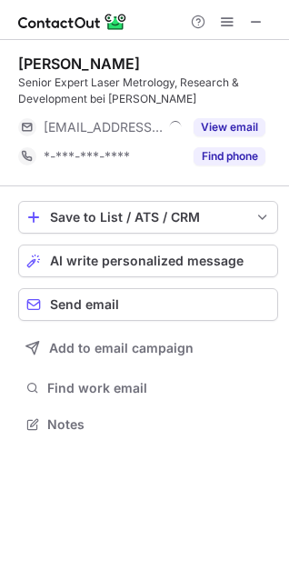
scroll to position [411, 289]
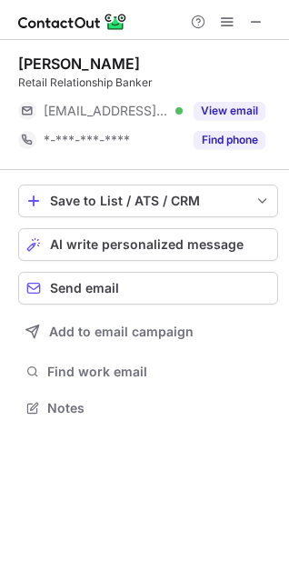
scroll to position [8, 8]
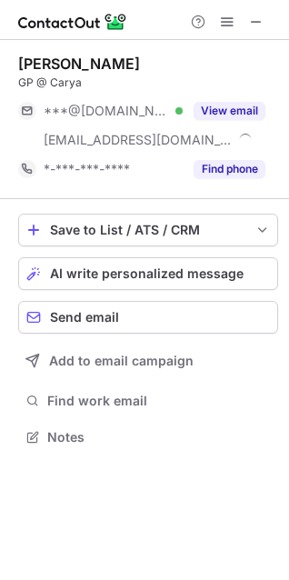
scroll to position [424, 289]
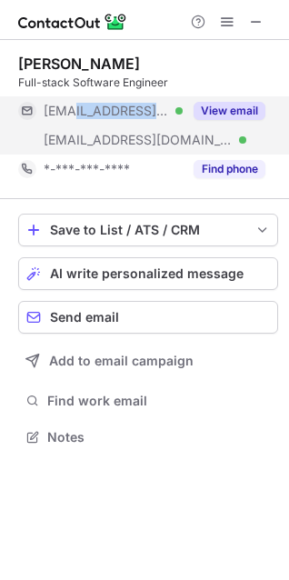
drag, startPoint x: 78, startPoint y: 113, endPoint x: 151, endPoint y: 113, distance: 72.7
click at [151, 113] on span "[EMAIL_ADDRESS][DOMAIN_NAME]" at bounding box center [106, 111] width 125 height 16
copy span "[DOMAIN_NAME]"
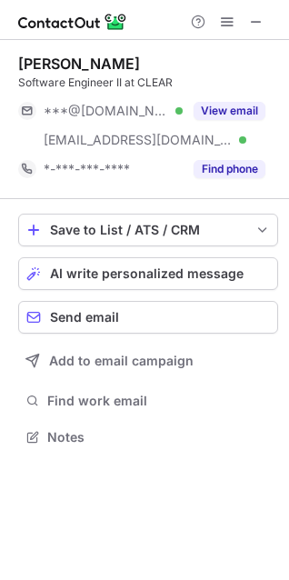
scroll to position [424, 289]
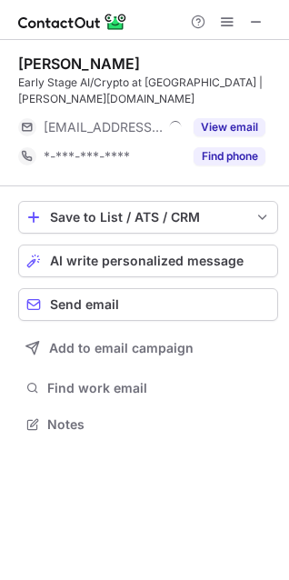
scroll to position [8, 8]
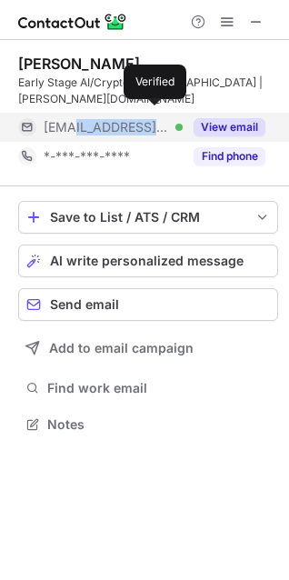
drag, startPoint x: 73, startPoint y: 114, endPoint x: 155, endPoint y: 111, distance: 82.8
click at [155, 119] on div "***@cadenza.vc Verified" at bounding box center [113, 127] width 139 height 16
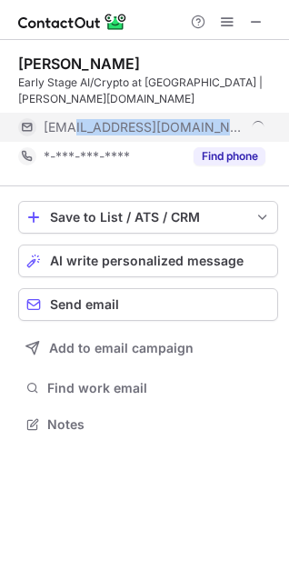
copy span "cadenza.vc"
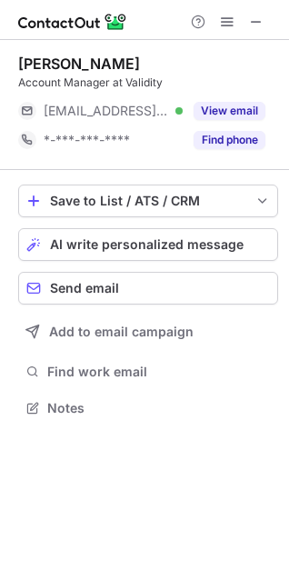
scroll to position [8, 8]
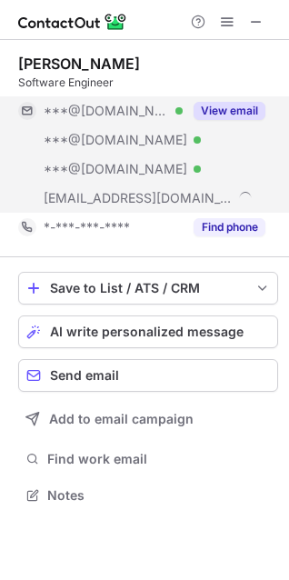
scroll to position [482, 289]
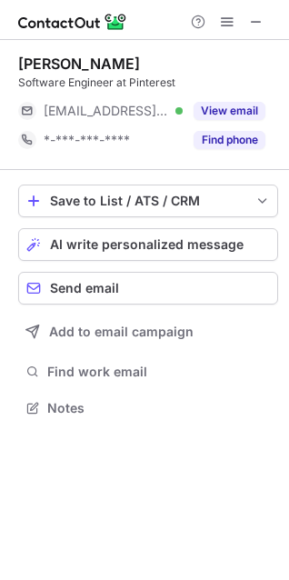
scroll to position [8, 8]
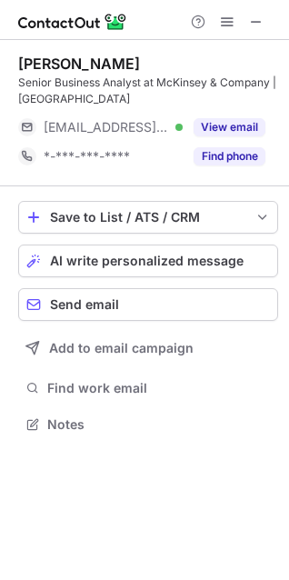
scroll to position [411, 289]
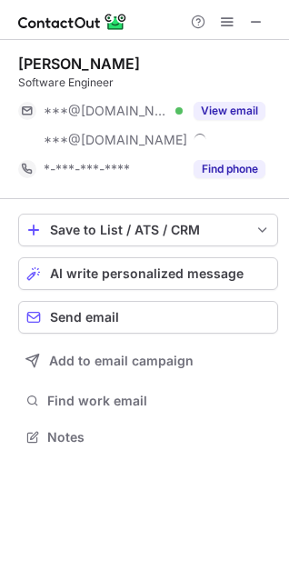
scroll to position [424, 289]
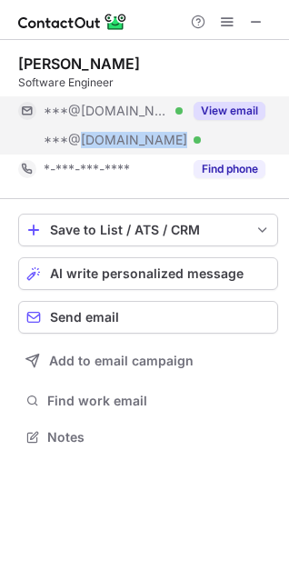
drag, startPoint x: 77, startPoint y: 142, endPoint x: 150, endPoint y: 142, distance: 72.7
click at [150, 142] on div "***@google.com Verified" at bounding box center [113, 140] width 139 height 16
copy span "google.com"
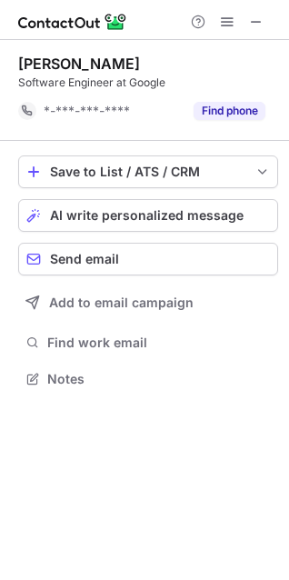
scroll to position [365, 289]
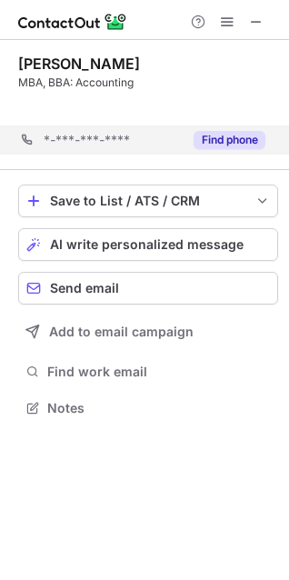
scroll to position [365, 289]
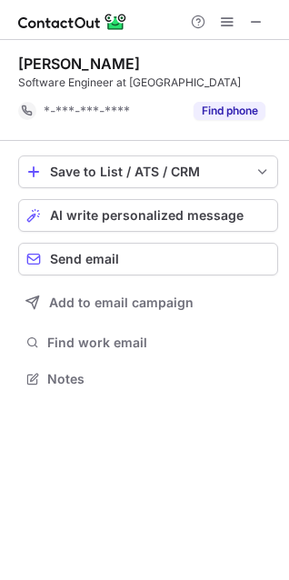
scroll to position [365, 289]
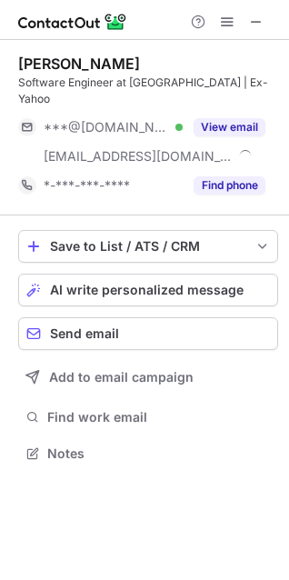
scroll to position [424, 289]
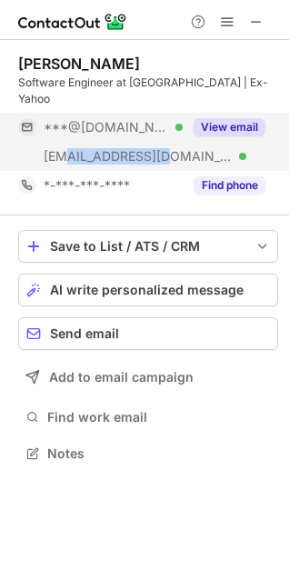
drag, startPoint x: 60, startPoint y: 140, endPoint x: 160, endPoint y: 140, distance: 100.0
click at [160, 148] on span "[EMAIL_ADDRESS][DOMAIN_NAME]" at bounding box center [138, 156] width 189 height 16
copy span "@[DOMAIN_NAME]"
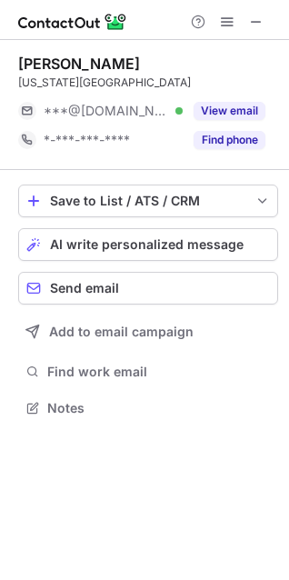
scroll to position [8, 8]
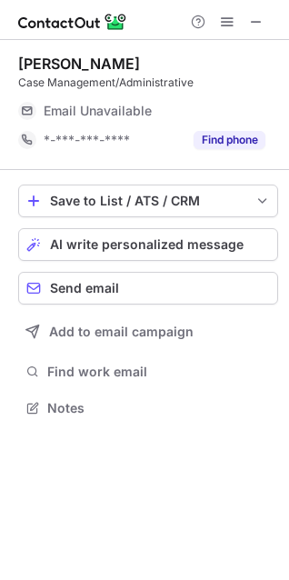
scroll to position [8, 8]
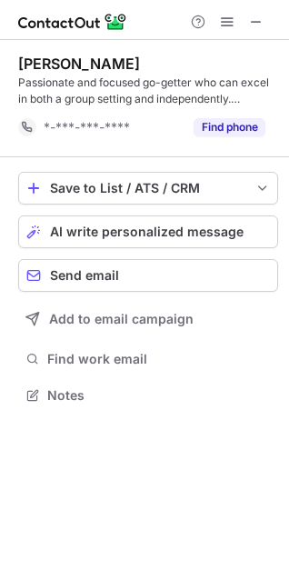
scroll to position [382, 289]
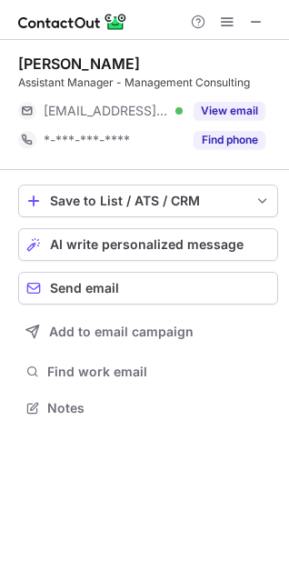
scroll to position [8, 8]
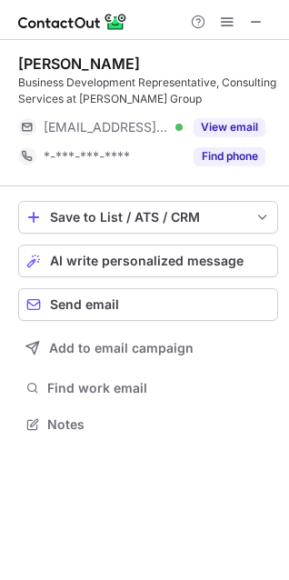
scroll to position [411, 289]
